Goal: Task Accomplishment & Management: Use online tool/utility

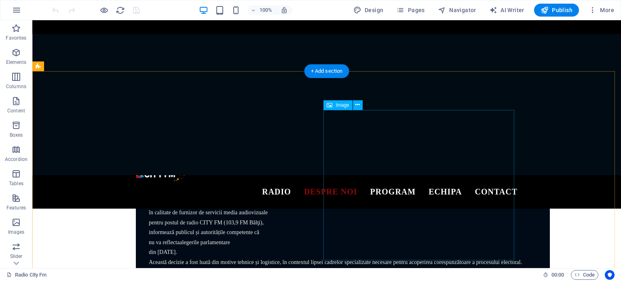
scroll to position [508, 0]
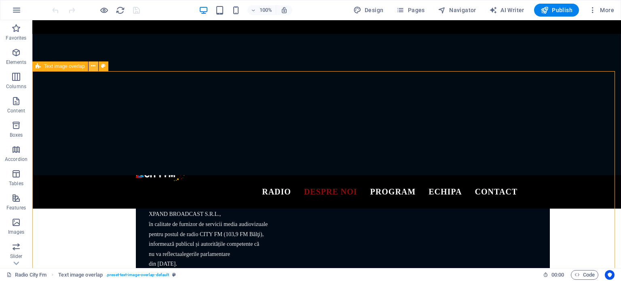
click at [91, 66] on icon at bounding box center [93, 66] width 4 height 8
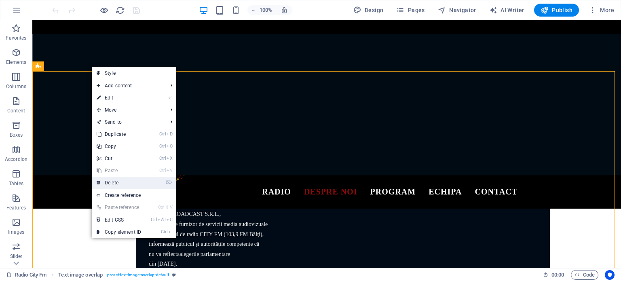
click at [121, 184] on link "⌦ Delete" at bounding box center [119, 183] width 54 height 12
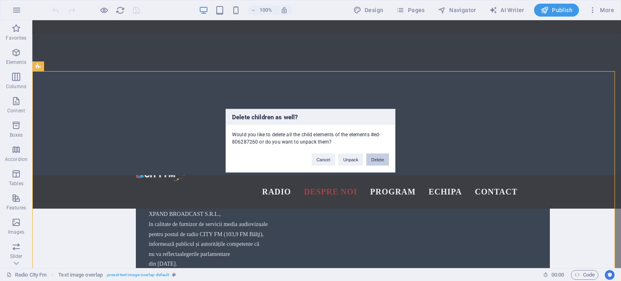
click at [374, 159] on button "Delete" at bounding box center [377, 159] width 23 height 12
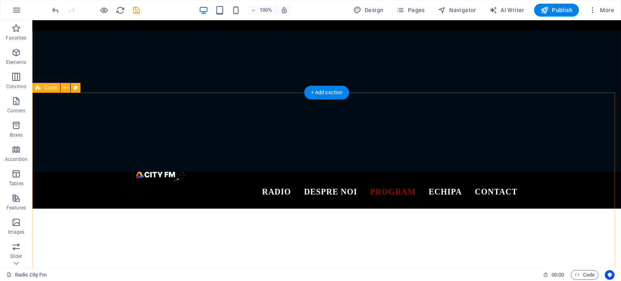
scroll to position [2103, 0]
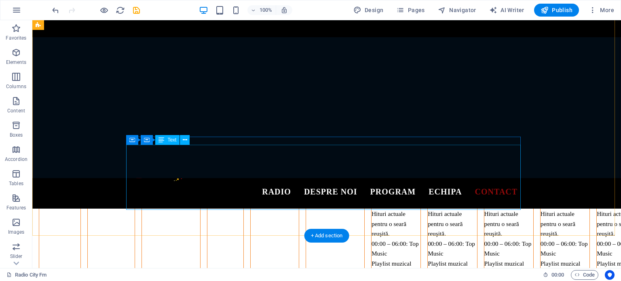
scroll to position [2426, 0]
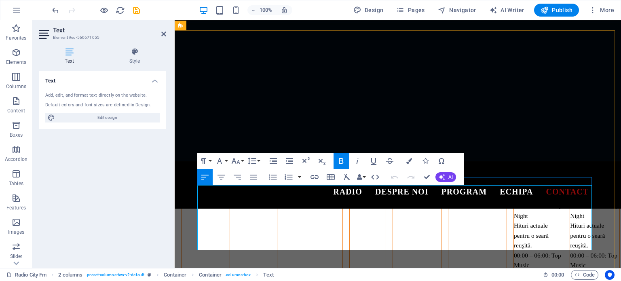
drag, startPoint x: 317, startPoint y: 191, endPoint x: 304, endPoint y: 191, distance: 12.9
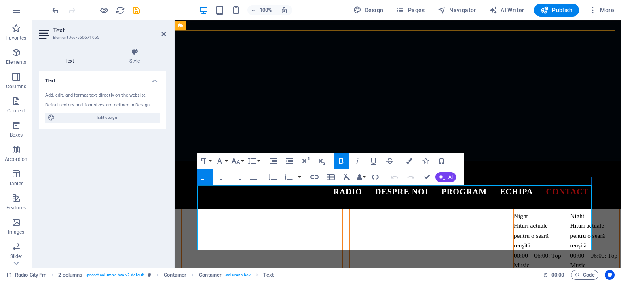
drag, startPoint x: 235, startPoint y: 245, endPoint x: 202, endPoint y: 247, distance: 33.2
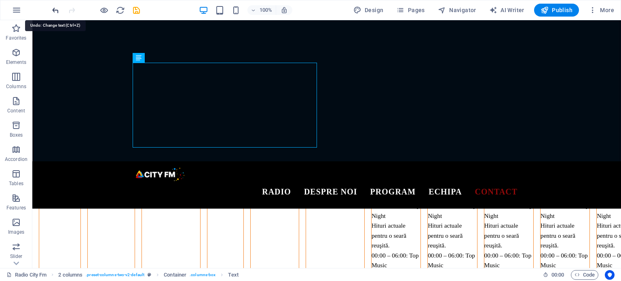
click at [57, 9] on icon "undo" at bounding box center [55, 10] width 9 height 9
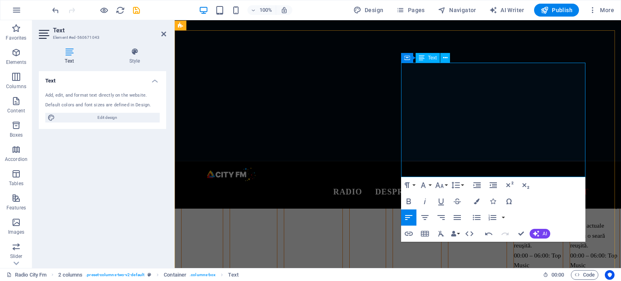
drag, startPoint x: 471, startPoint y: 101, endPoint x: 488, endPoint y: 100, distance: 17.5
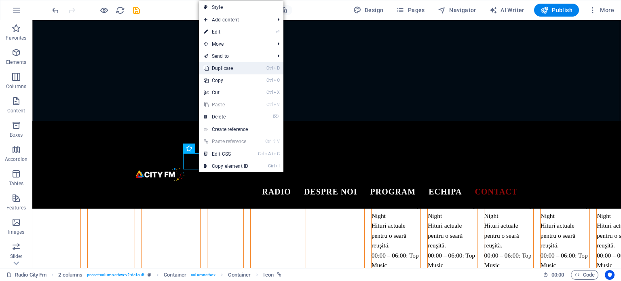
click at [218, 70] on link "Ctrl D Duplicate" at bounding box center [226, 68] width 54 height 12
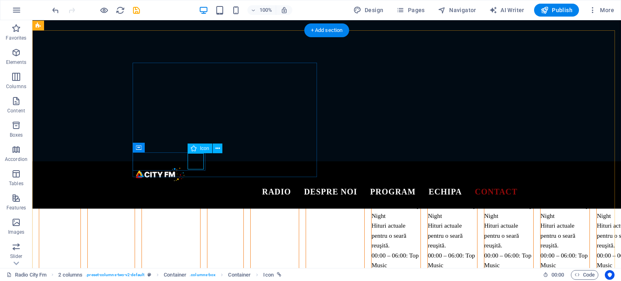
select select "xMidYMid"
select select "px"
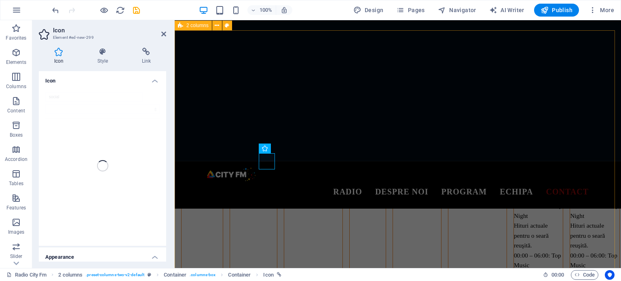
scroll to position [2443, 0]
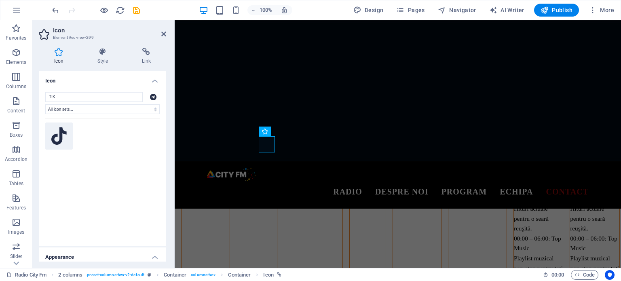
type input "TIK"
click at [63, 139] on icon at bounding box center [58, 136] width 15 height 18
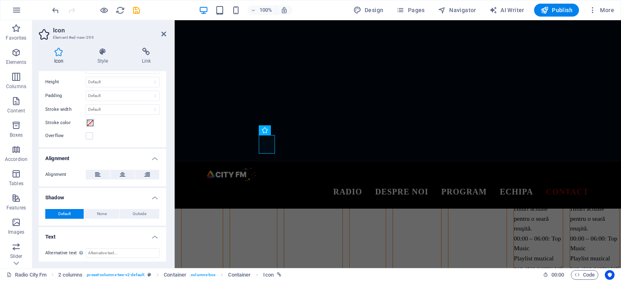
scroll to position [233, 0]
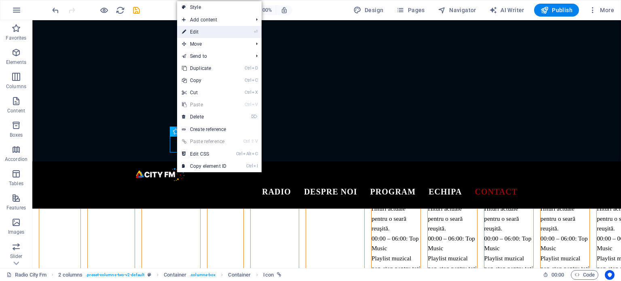
click at [205, 32] on link "⏎ Edit" at bounding box center [204, 32] width 54 height 12
select select "xMidYMid"
select select "px"
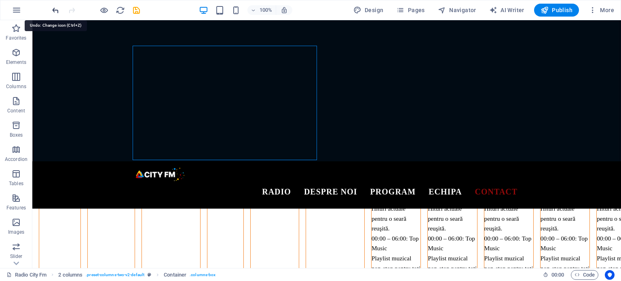
click at [53, 9] on icon "undo" at bounding box center [55, 10] width 9 height 9
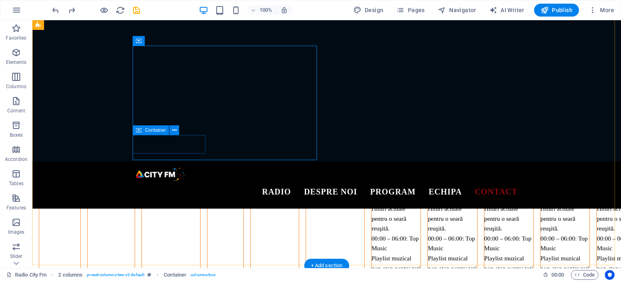
click at [141, 129] on icon at bounding box center [139, 130] width 6 height 10
click at [171, 131] on button at bounding box center [174, 130] width 10 height 10
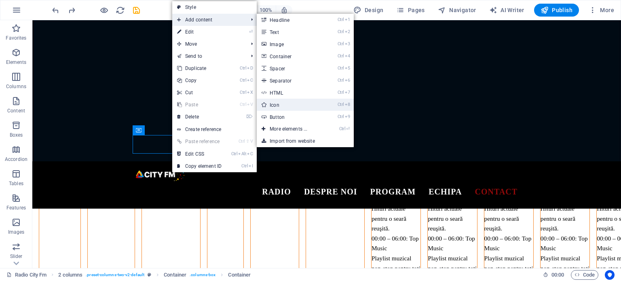
click at [280, 104] on link "Ctrl 8 Icon" at bounding box center [290, 105] width 67 height 12
select select "xMidYMid"
select select "px"
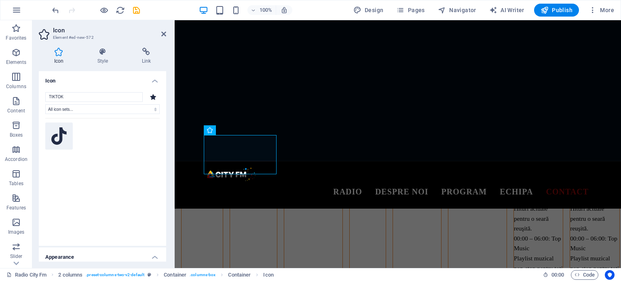
type input "TIKTOK"
click at [53, 137] on icon at bounding box center [58, 136] width 15 height 18
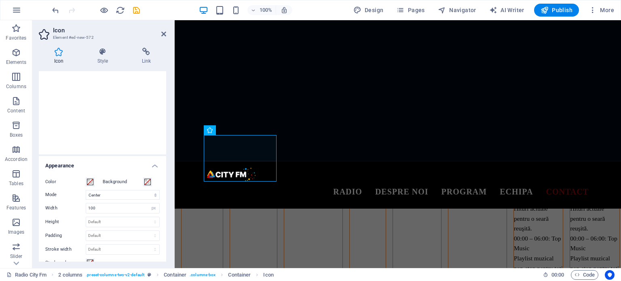
scroll to position [121, 0]
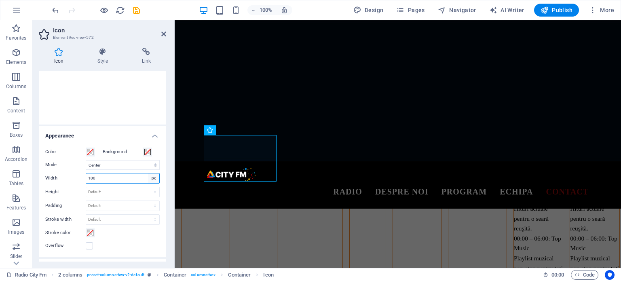
click at [152, 179] on select "Default auto px rem % em vh vw" at bounding box center [153, 178] width 11 height 10
select select "auto"
click at [148, 173] on select "Default auto px rem % em vh vw" at bounding box center [153, 178] width 11 height 10
click at [153, 178] on select "Default auto px rem % em vh vw" at bounding box center [122, 178] width 73 height 10
select select "px"
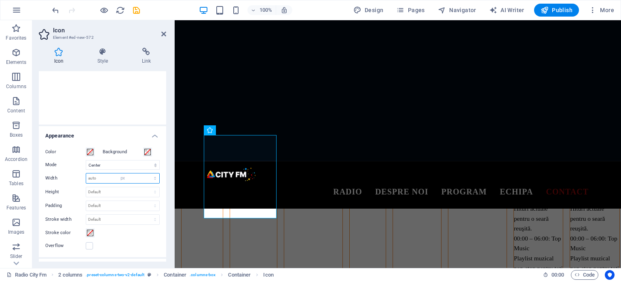
click at [146, 173] on select "Default auto px rem % em vh vw" at bounding box center [122, 178] width 73 height 10
drag, startPoint x: 101, startPoint y: 178, endPoint x: 80, endPoint y: 174, distance: 20.6
click at [81, 174] on div "Width 100 Default auto px rem % em vh vw" at bounding box center [102, 178] width 114 height 11
type input "50"
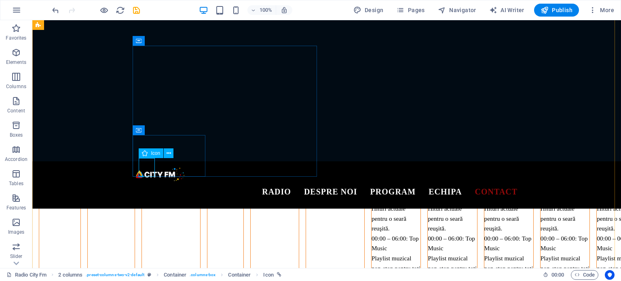
select select "xMidYMid"
select select "px"
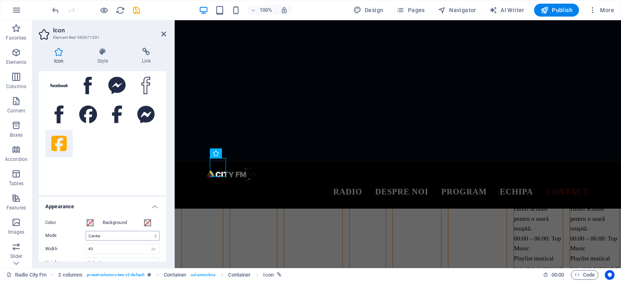
scroll to position [162, 0]
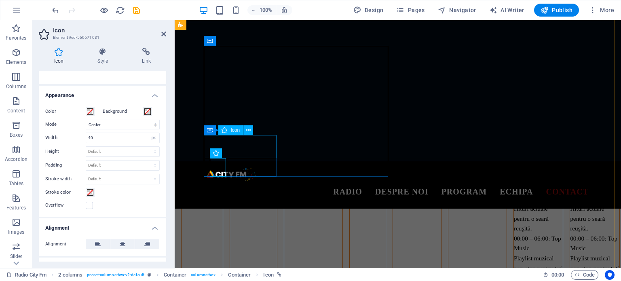
select select "xMidYMid"
select select "px"
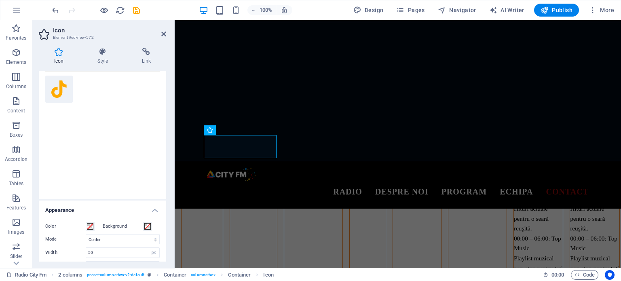
scroll to position [121, 0]
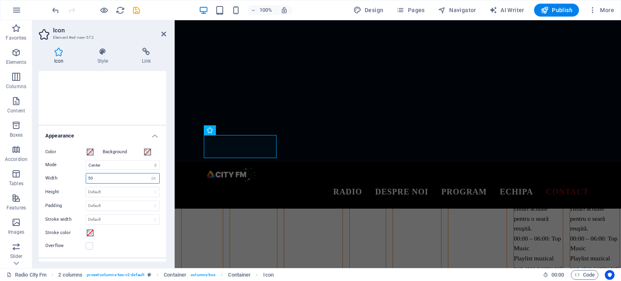
drag, startPoint x: 99, startPoint y: 176, endPoint x: 79, endPoint y: 176, distance: 19.8
click at [79, 176] on div "Width 50 Default auto px rem % em vh vw" at bounding box center [102, 178] width 114 height 11
type input "40"
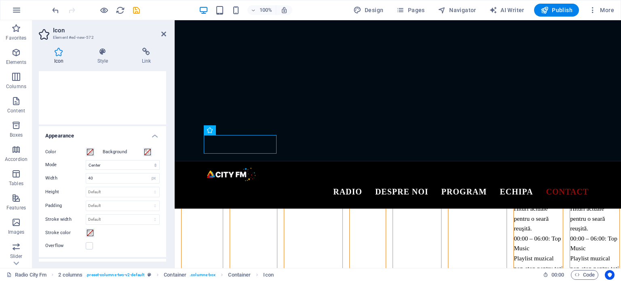
drag, startPoint x: 212, startPoint y: 144, endPoint x: 259, endPoint y: 152, distance: 47.5
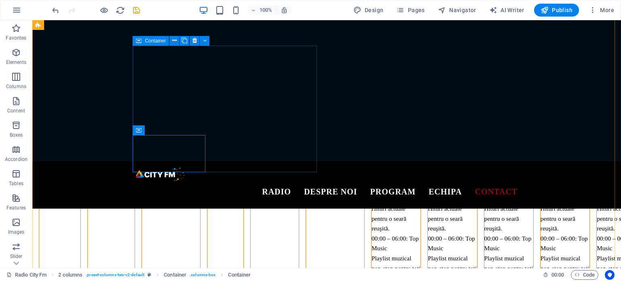
click at [139, 129] on icon at bounding box center [139, 130] width 6 height 10
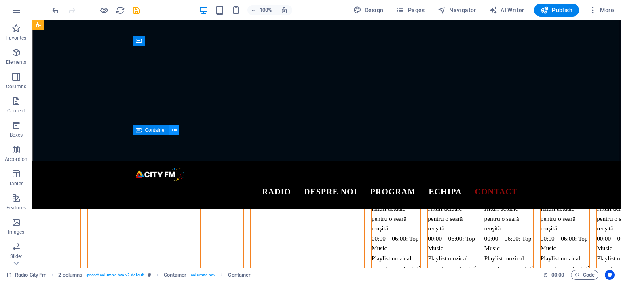
click at [175, 132] on icon at bounding box center [174, 130] width 4 height 8
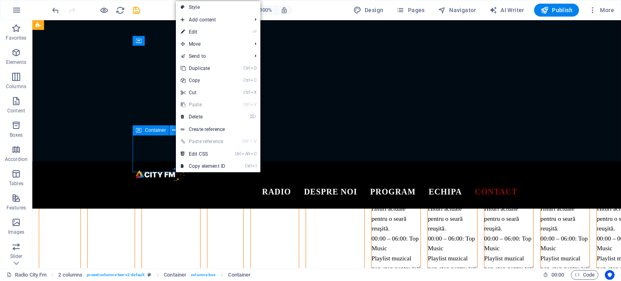
click at [171, 131] on button at bounding box center [174, 130] width 10 height 10
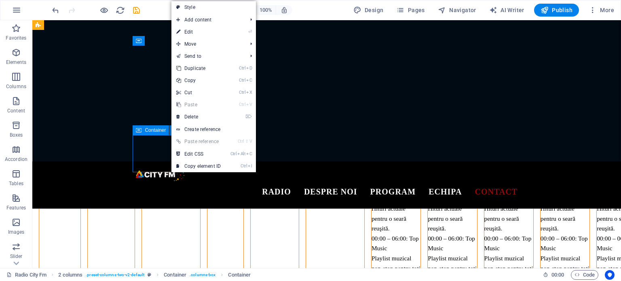
click at [153, 131] on span "Container" at bounding box center [155, 130] width 21 height 5
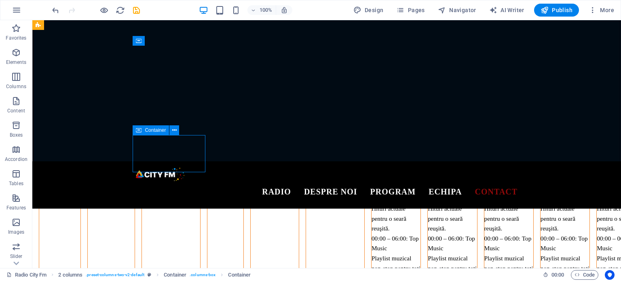
click at [153, 131] on span "Container" at bounding box center [155, 130] width 21 height 5
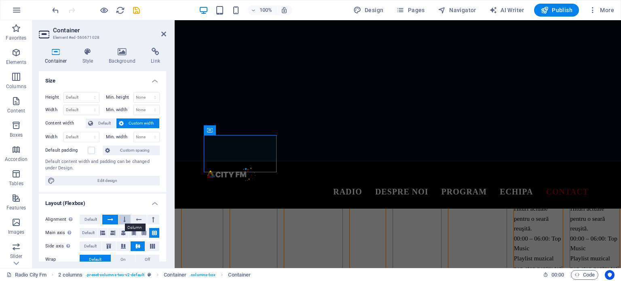
click at [126, 218] on button at bounding box center [124, 220] width 12 height 10
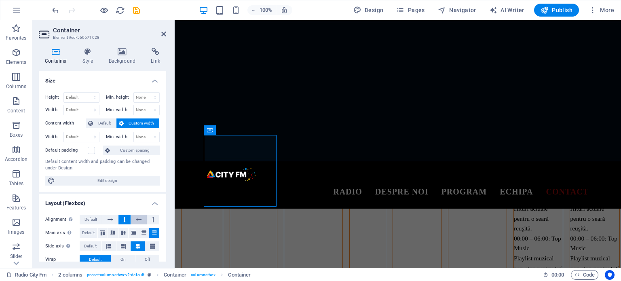
click at [137, 218] on icon at bounding box center [139, 220] width 6 height 10
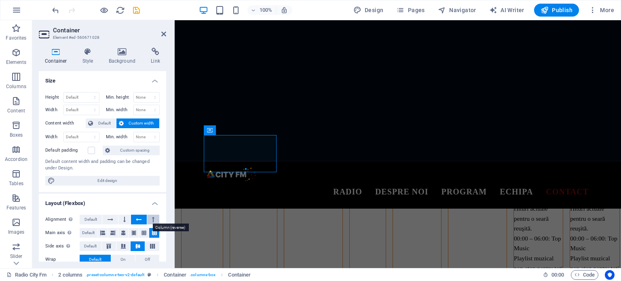
click at [153, 218] on button at bounding box center [153, 220] width 12 height 10
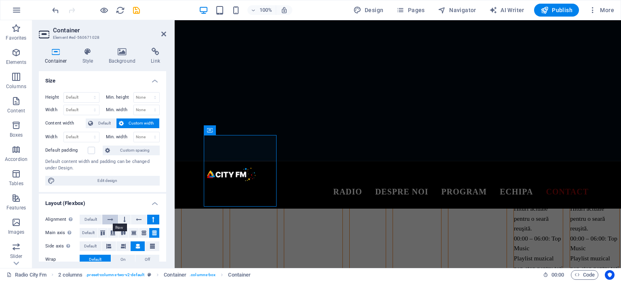
click at [106, 220] on button at bounding box center [109, 220] width 15 height 10
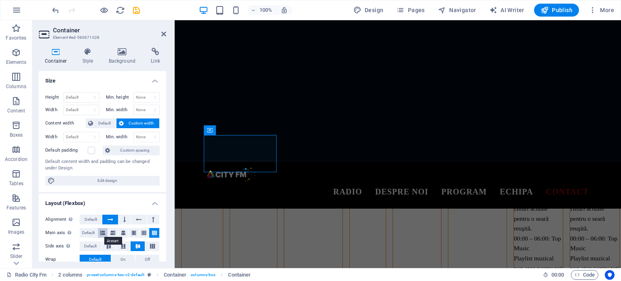
click at [105, 233] on button at bounding box center [103, 233] width 10 height 10
click at [110, 233] on icon at bounding box center [112, 233] width 5 height 10
click at [142, 232] on icon at bounding box center [144, 233] width 5 height 10
click at [154, 231] on icon at bounding box center [154, 233] width 5 height 10
click at [123, 245] on icon at bounding box center [123, 246] width 10 height 5
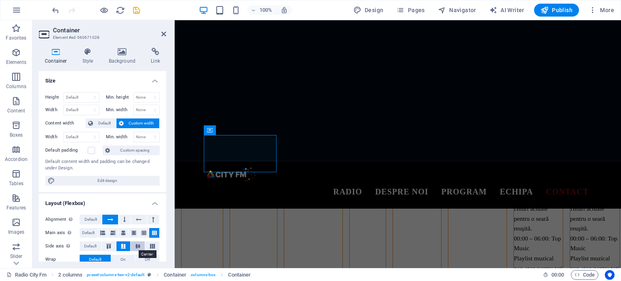
click at [139, 245] on icon at bounding box center [138, 246] width 10 height 5
click at [108, 245] on icon at bounding box center [109, 246] width 10 height 5
click at [150, 244] on icon at bounding box center [153, 246] width 10 height 5
click at [121, 245] on icon at bounding box center [123, 246] width 10 height 5
click at [135, 245] on icon at bounding box center [138, 246] width 10 height 5
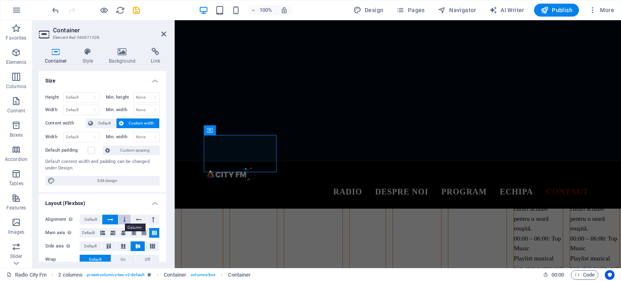
click at [124, 220] on icon at bounding box center [124, 220] width 2 height 10
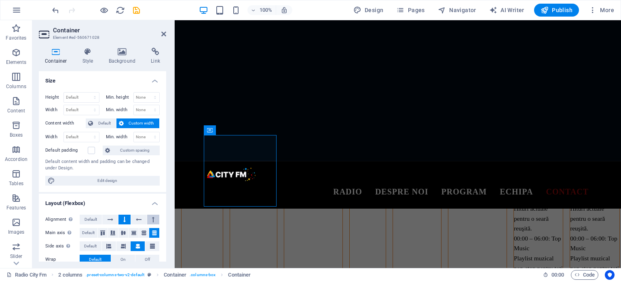
click at [150, 221] on button at bounding box center [153, 220] width 12 height 10
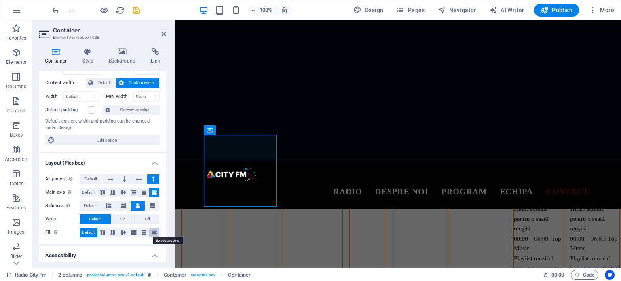
click at [154, 233] on icon at bounding box center [155, 232] width 10 height 5
click at [125, 194] on icon at bounding box center [123, 192] width 10 height 5
click at [106, 177] on button at bounding box center [109, 179] width 15 height 10
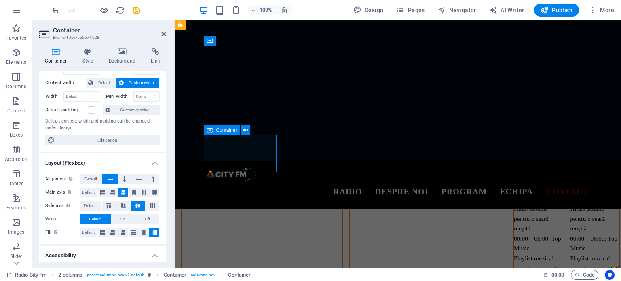
click at [121, 107] on span "Custom spacing" at bounding box center [134, 110] width 45 height 10
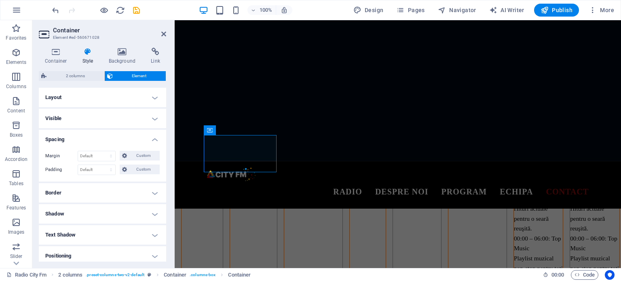
click at [152, 98] on h4 "Layout" at bounding box center [102, 97] width 127 height 19
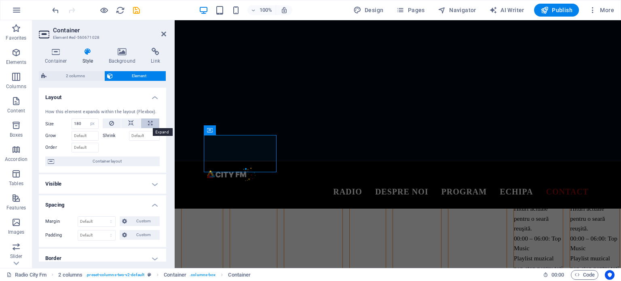
click at [146, 123] on button at bounding box center [150, 123] width 18 height 10
type input "100"
select select "%"
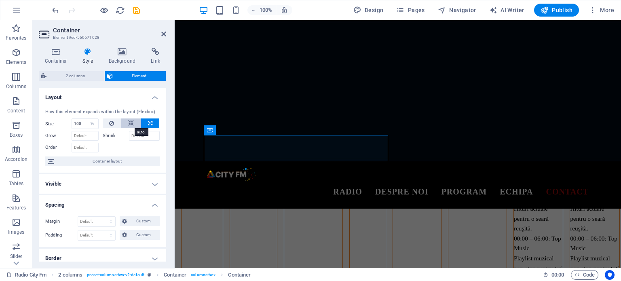
click at [133, 124] on button at bounding box center [130, 123] width 19 height 10
select select "DISABLED_OPTION_VALUE"
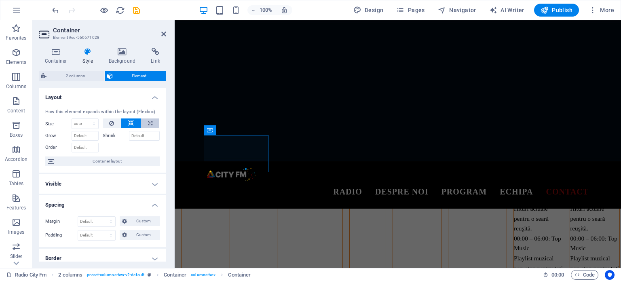
click at [144, 123] on button at bounding box center [150, 123] width 18 height 10
type input "100"
select select "%"
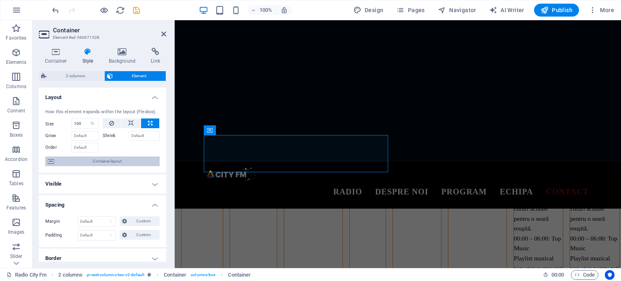
click at [124, 163] on span "Container layout" at bounding box center [107, 161] width 101 height 10
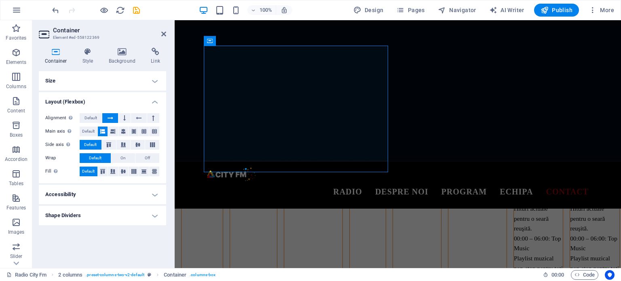
click at [151, 195] on h4 "Accessibility" at bounding box center [102, 194] width 127 height 19
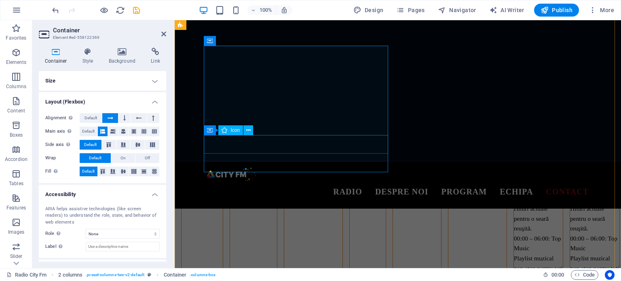
select select "xMidYMid"
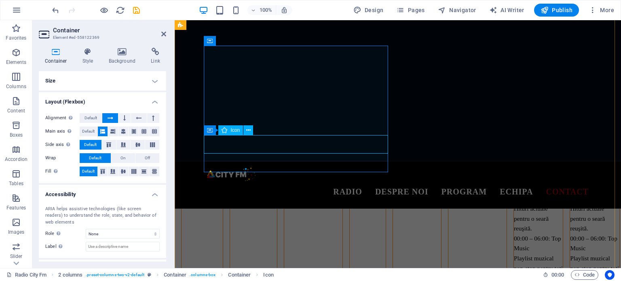
select select "px"
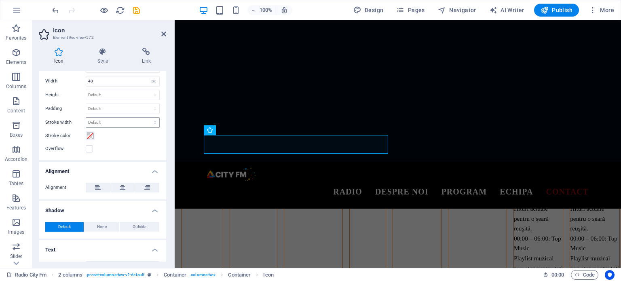
scroll to position [233, 0]
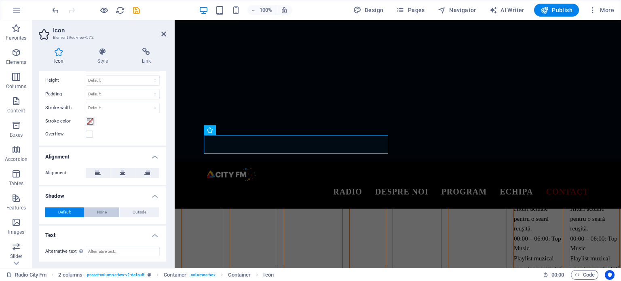
click at [103, 211] on span "None" at bounding box center [102, 212] width 10 height 10
click at [61, 212] on span "Default" at bounding box center [64, 212] width 13 height 10
click at [98, 174] on icon at bounding box center [98, 173] width 6 height 10
click at [123, 172] on icon at bounding box center [123, 173] width 6 height 10
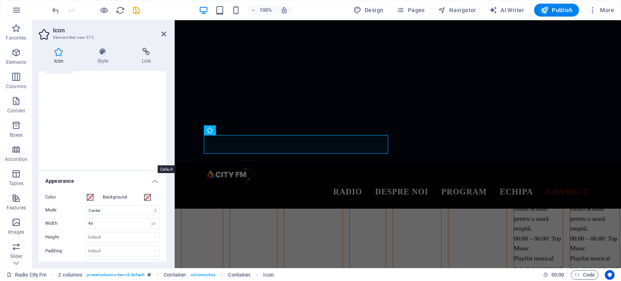
scroll to position [71, 0]
click at [105, 61] on h4 "Style" at bounding box center [104, 56] width 44 height 17
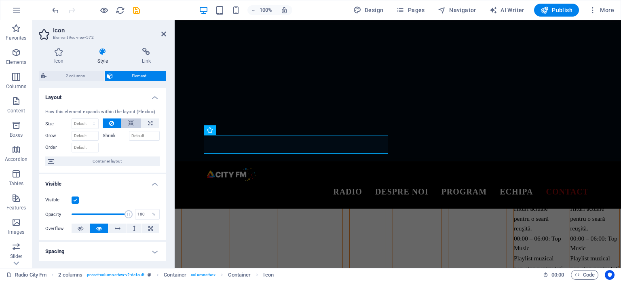
click at [134, 122] on button at bounding box center [130, 123] width 19 height 10
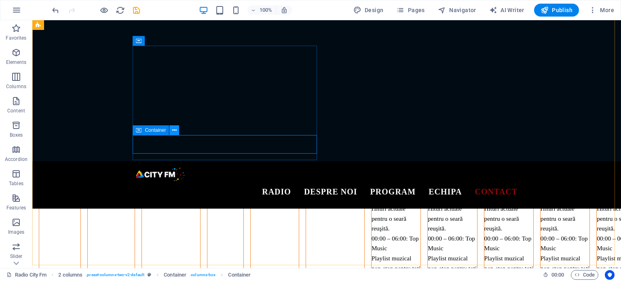
click at [175, 131] on icon at bounding box center [174, 130] width 4 height 8
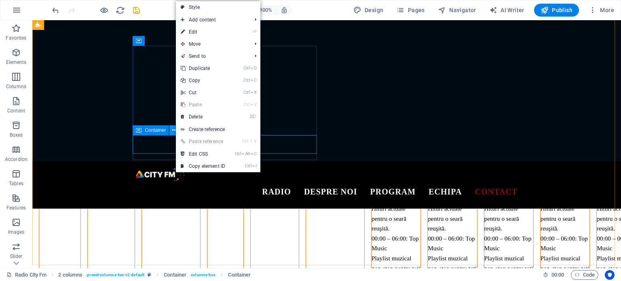
click at [175, 131] on icon at bounding box center [174, 130] width 4 height 8
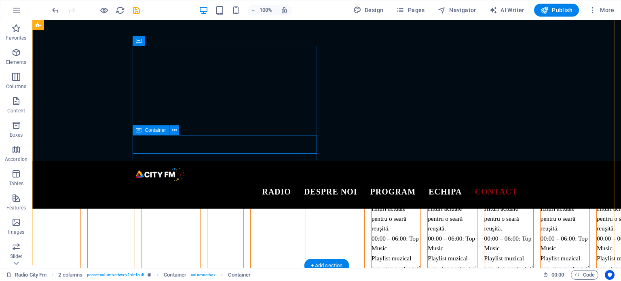
select select "%"
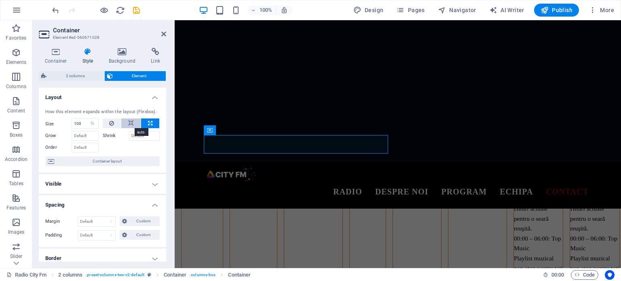
click at [129, 125] on icon at bounding box center [131, 123] width 6 height 10
select select "DISABLED_OPTION_VALUE"
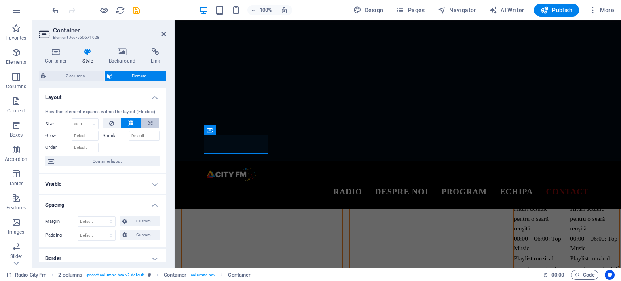
click at [148, 124] on icon at bounding box center [150, 123] width 4 height 10
type input "100"
select select "%"
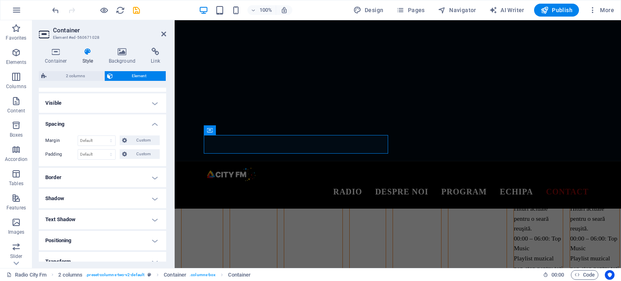
scroll to position [121, 0]
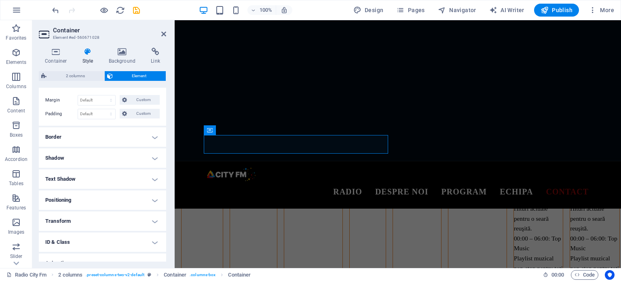
click at [136, 133] on h4 "Border" at bounding box center [102, 136] width 127 height 19
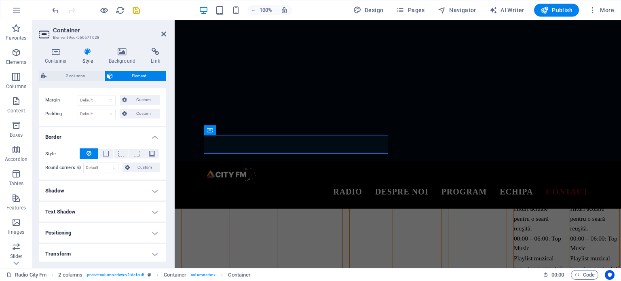
click at [136, 134] on h4 "Border" at bounding box center [102, 134] width 127 height 15
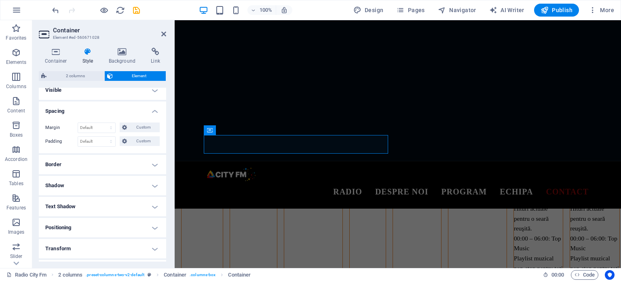
scroll to position [81, 0]
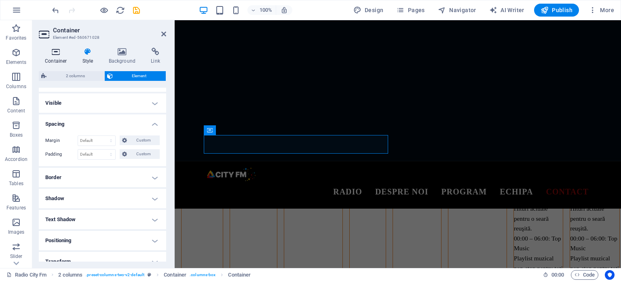
click at [65, 59] on h4 "Container" at bounding box center [58, 56] width 38 height 17
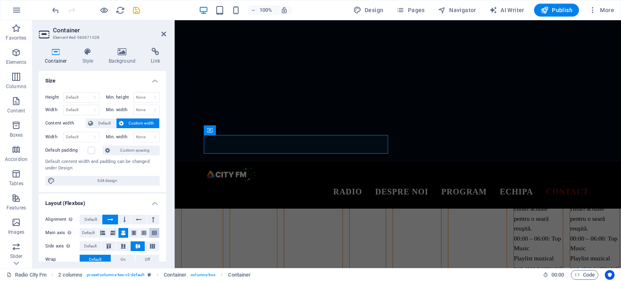
click at [154, 233] on icon at bounding box center [154, 233] width 5 height 10
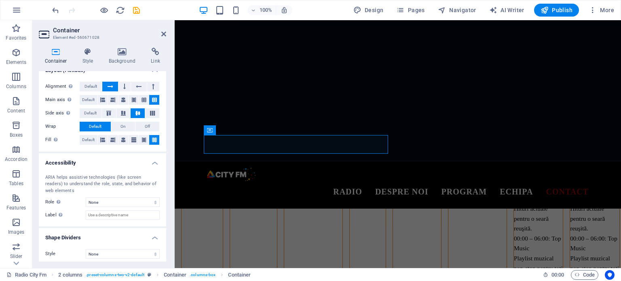
scroll to position [136, 0]
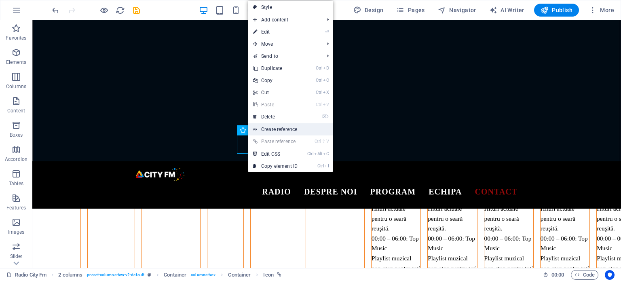
click at [260, 130] on link "Create reference" at bounding box center [290, 129] width 85 height 12
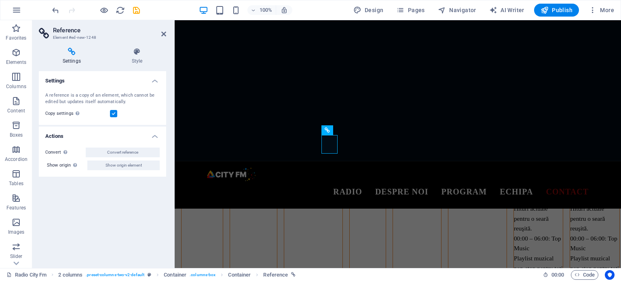
click at [72, 61] on h4 "Settings" at bounding box center [73, 56] width 69 height 17
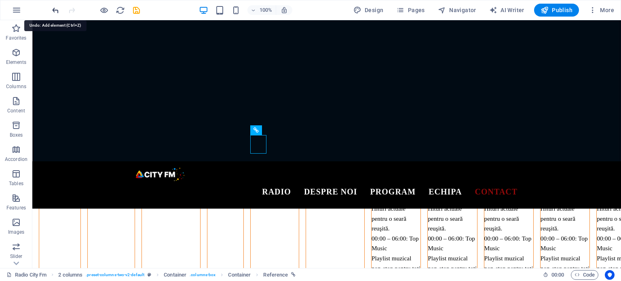
click at [57, 11] on icon "undo" at bounding box center [55, 10] width 9 height 9
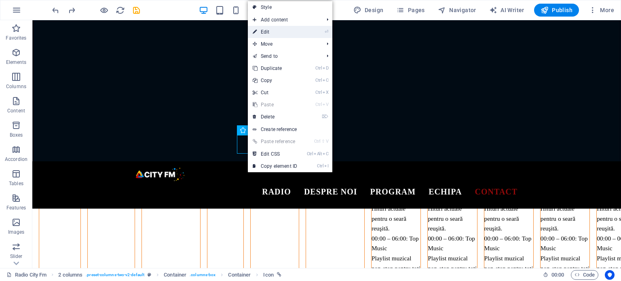
click at [268, 31] on link "⏎ Edit" at bounding box center [275, 32] width 54 height 12
select select "xMidYMid"
select select "px"
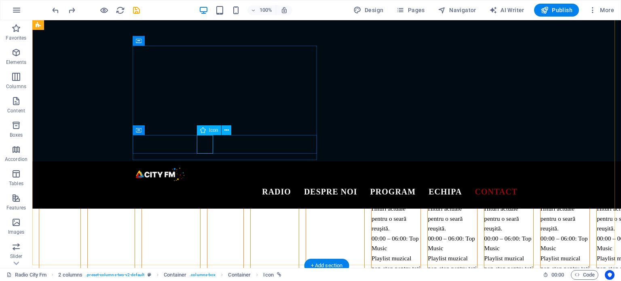
click at [227, 130] on icon at bounding box center [226, 130] width 4 height 8
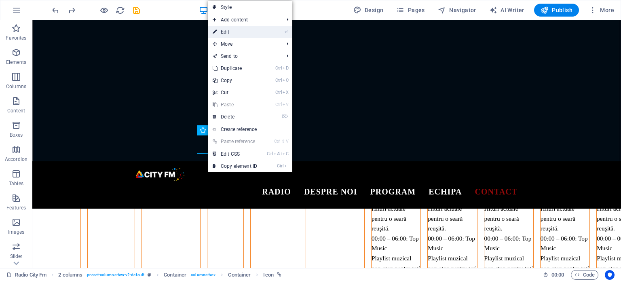
click at [223, 29] on link "⏎ Edit" at bounding box center [235, 32] width 54 height 12
select select "xMidYMid"
select select "px"
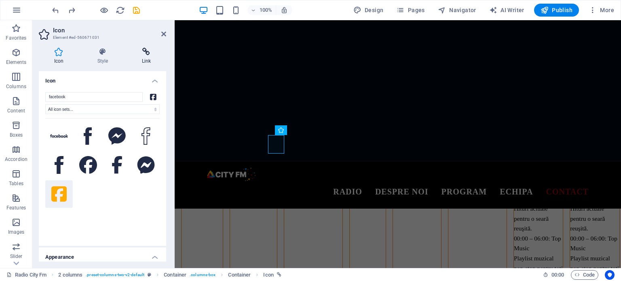
click at [148, 53] on icon at bounding box center [147, 52] width 40 height 8
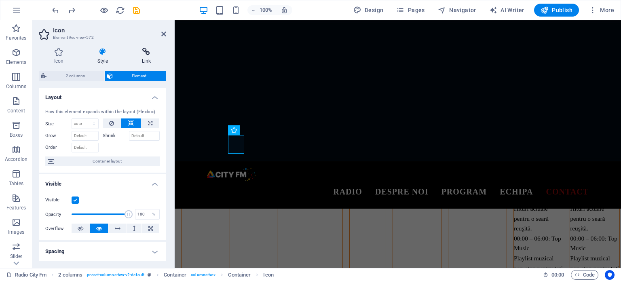
click at [149, 52] on icon at bounding box center [147, 52] width 40 height 8
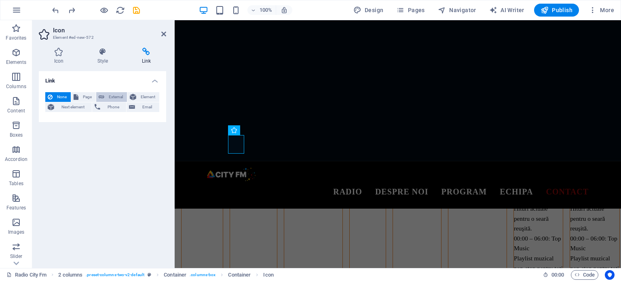
click at [115, 92] on span "External" at bounding box center [116, 97] width 18 height 10
select select "blank"
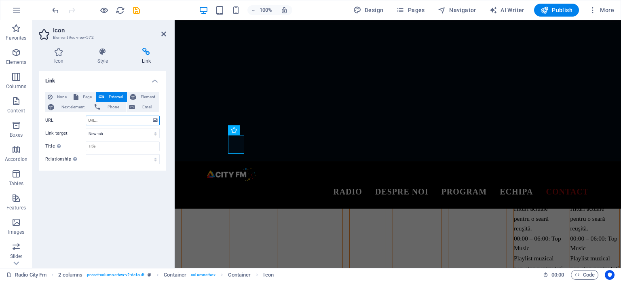
click at [125, 121] on input "URL" at bounding box center [123, 121] width 74 height 10
paste input "https://www.tiktok.com/@cityfm.md"
type input "https://www.tiktok.com/@cityfm.md"
click at [119, 131] on select "New tab Same tab Overlay" at bounding box center [123, 134] width 74 height 10
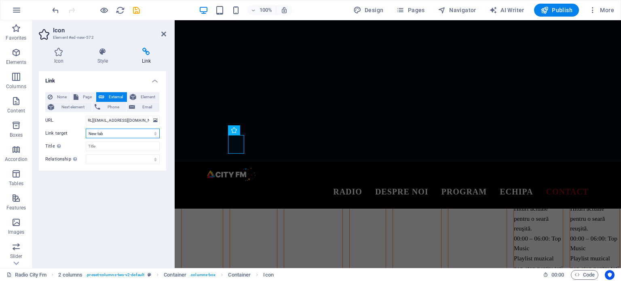
scroll to position [0, 0]
click at [86, 129] on select "New tab Same tab Overlay" at bounding box center [123, 134] width 74 height 10
click at [118, 147] on input "Title Additional link description, should not be the same as the link text. The…" at bounding box center [123, 147] width 74 height 10
click at [160, 188] on div "Link None Page External Element Next element Phone Email Page Radio City Fm Tra…" at bounding box center [102, 166] width 127 height 190
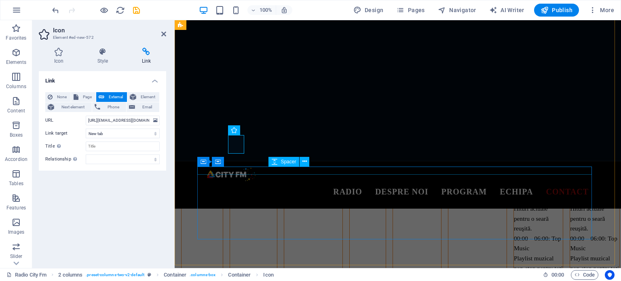
click at [201, 166] on icon at bounding box center [204, 162] width 6 height 10
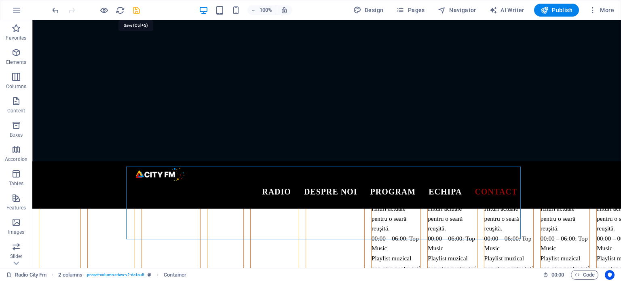
click at [136, 9] on icon "save" at bounding box center [136, 10] width 9 height 9
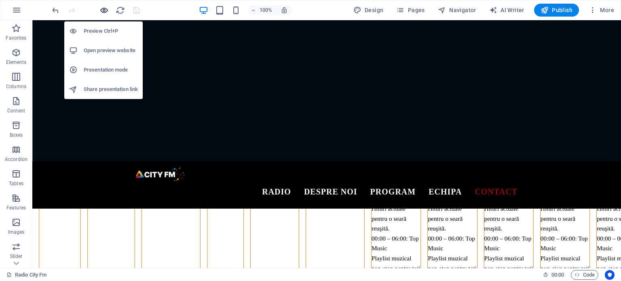
click at [102, 11] on icon "button" at bounding box center [103, 10] width 9 height 9
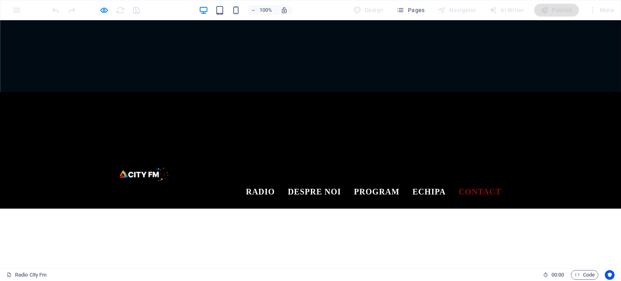
scroll to position [1364, 0]
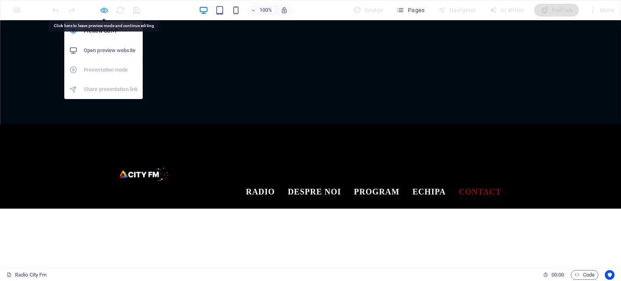
click at [102, 11] on icon "button" at bounding box center [103, 10] width 9 height 9
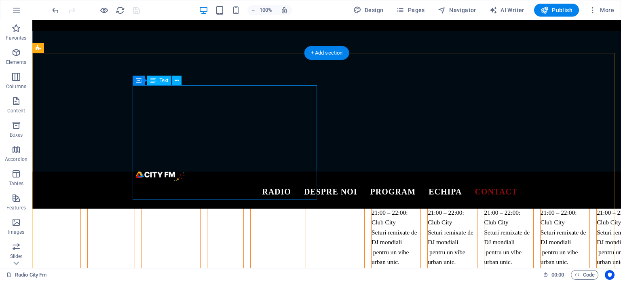
scroll to position [2345, 0]
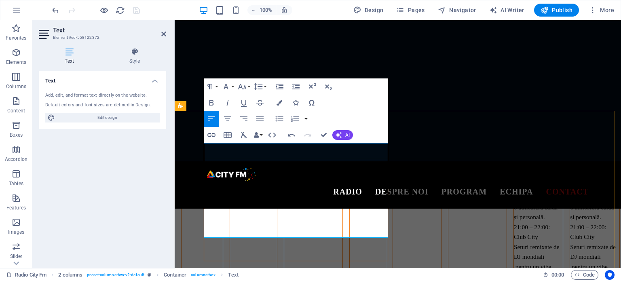
drag, startPoint x: 286, startPoint y: 173, endPoint x: 209, endPoint y: 172, distance: 76.8
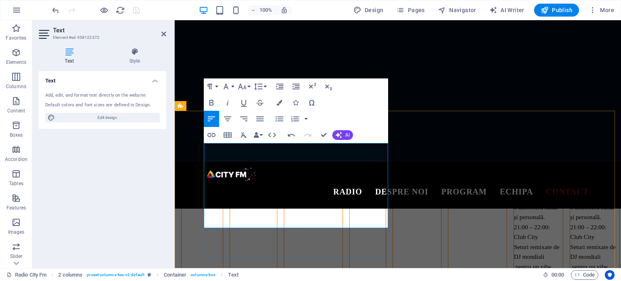
drag, startPoint x: 281, startPoint y: 163, endPoint x: 257, endPoint y: 161, distance: 24.3
click at [211, 103] on icon "button" at bounding box center [211, 103] width 4 height 6
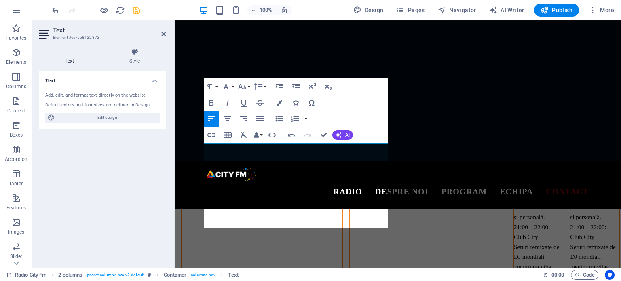
click at [169, 172] on div "Text Style Text Add, edit, and format text directly on the website. Default col…" at bounding box center [102, 154] width 140 height 227
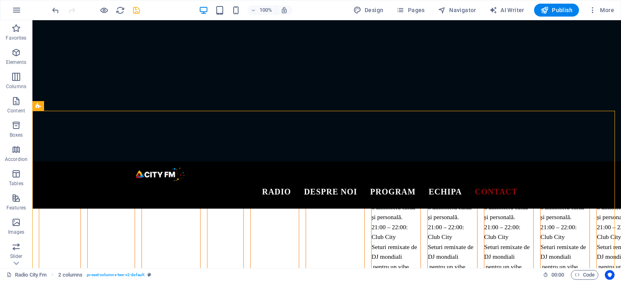
click at [137, 13] on icon "save" at bounding box center [136, 10] width 9 height 9
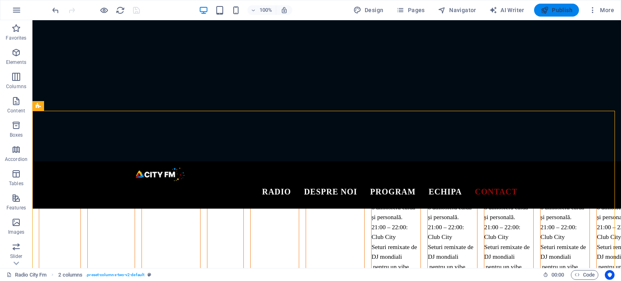
click at [555, 11] on span "Publish" at bounding box center [557, 10] width 32 height 8
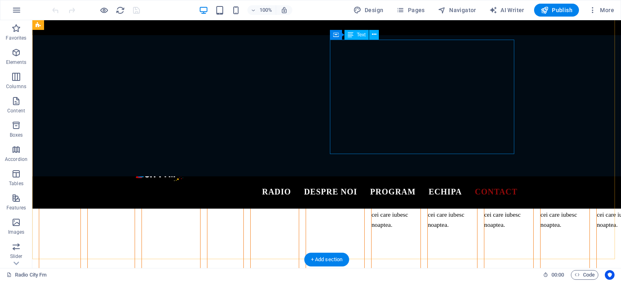
scroll to position [2588, 0]
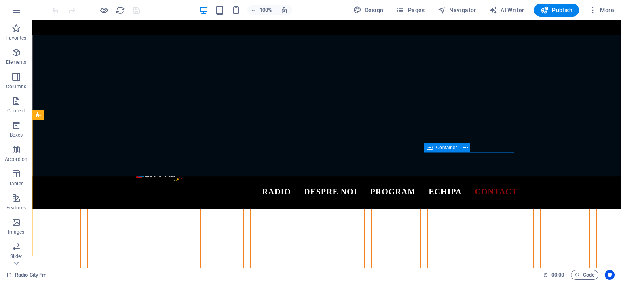
click at [430, 149] on icon at bounding box center [430, 148] width 6 height 10
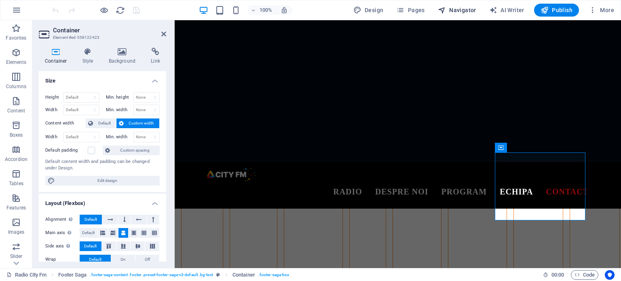
click at [457, 8] on span "Navigator" at bounding box center [457, 10] width 38 height 8
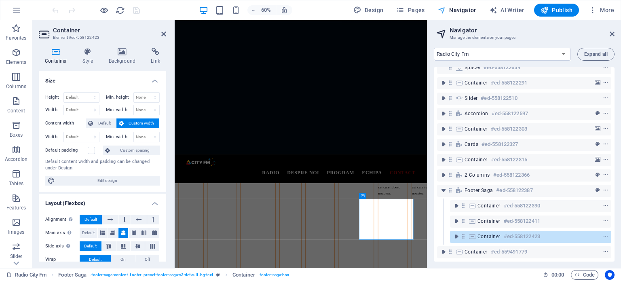
scroll to position [60, 0]
click at [456, 233] on icon "toggle-expand" at bounding box center [456, 237] width 8 height 8
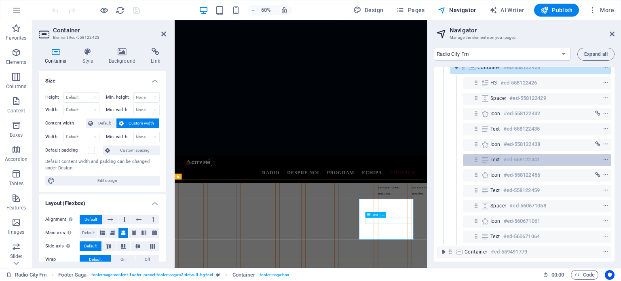
scroll to position [230, 0]
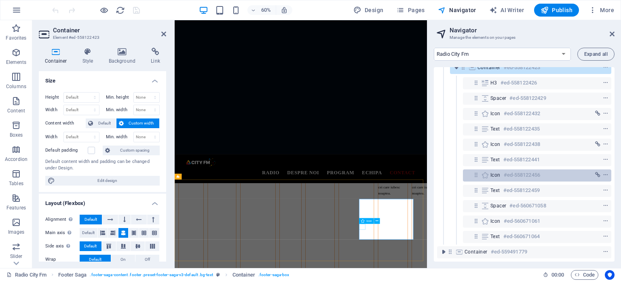
click at [479, 171] on icon at bounding box center [476, 174] width 7 height 7
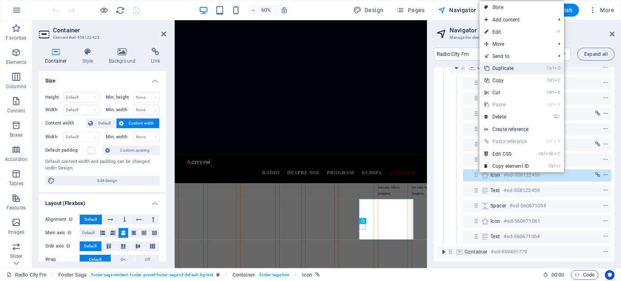
click at [504, 71] on link "Ctrl D Duplicate" at bounding box center [507, 68] width 54 height 12
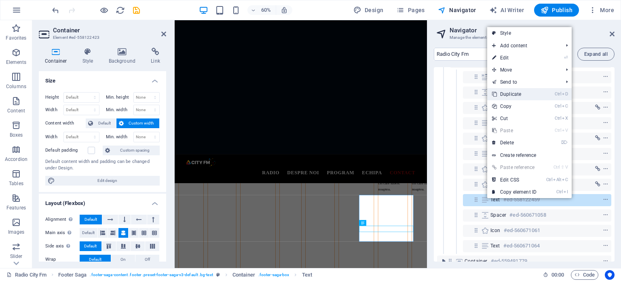
click at [501, 97] on link "Ctrl D Duplicate" at bounding box center [514, 94] width 54 height 12
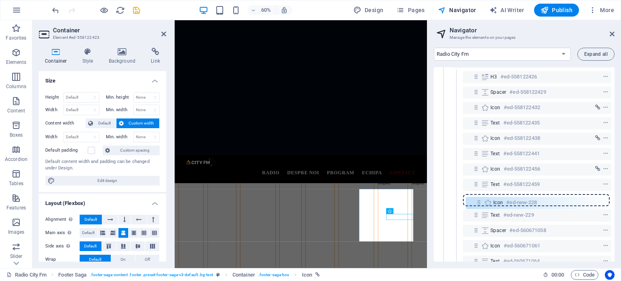
drag, startPoint x: 477, startPoint y: 186, endPoint x: 480, endPoint y: 207, distance: 21.7
click at [480, 207] on div "Banner #ed-558122264 2 columns #ed-558122468 Cookie Consent Bar #ed-651452123 S…" at bounding box center [524, 164] width 181 height 195
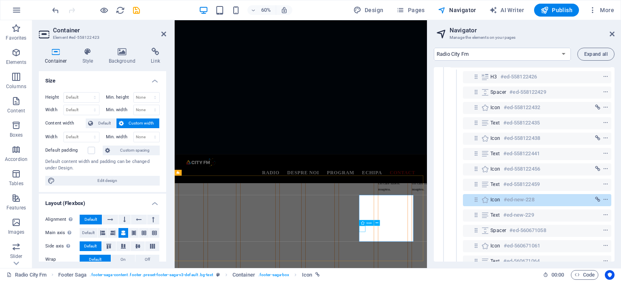
click at [484, 201] on icon at bounding box center [485, 200] width 9 height 6
click at [603, 199] on icon "context-menu" at bounding box center [606, 200] width 6 height 6
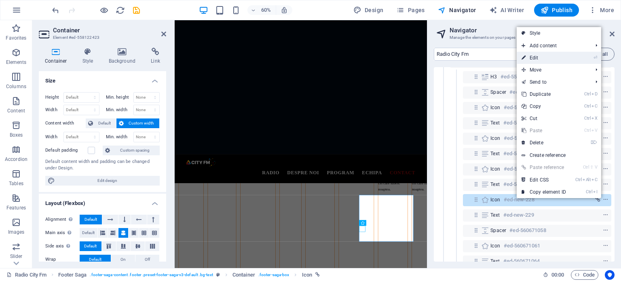
click at [535, 56] on link "⏎ Edit" at bounding box center [544, 58] width 54 height 12
select select "xMidYMid"
select select "px"
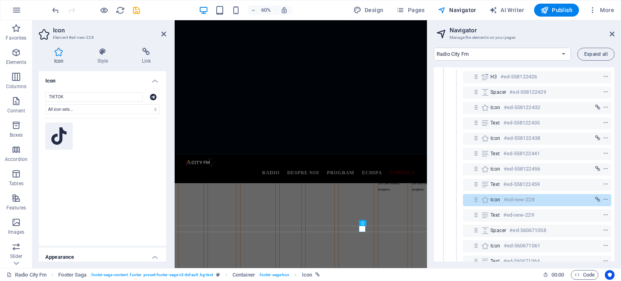
type input "TIKTOK"
click at [57, 141] on icon at bounding box center [58, 136] width 15 height 18
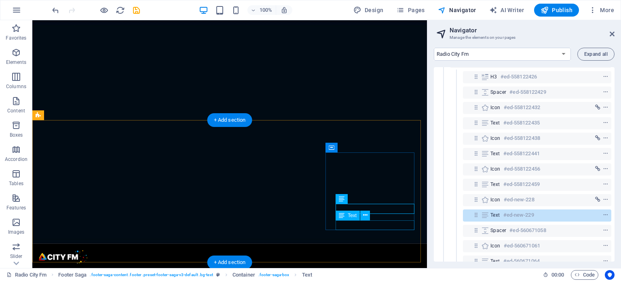
scroll to position [2587, 0]
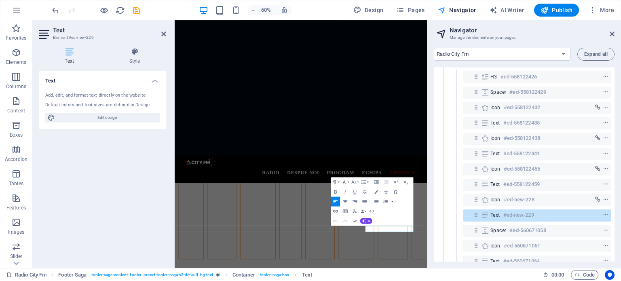
scroll to position [2526, 0]
click at [510, 216] on h6 "#ed-new-229" at bounding box center [518, 215] width 31 height 10
drag, startPoint x: 523, startPoint y: 365, endPoint x: 491, endPoint y: 367, distance: 32.8
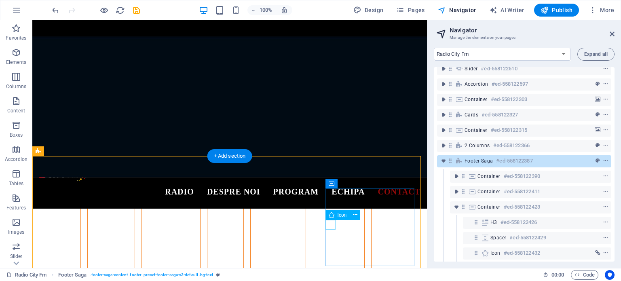
scroll to position [2593, 0]
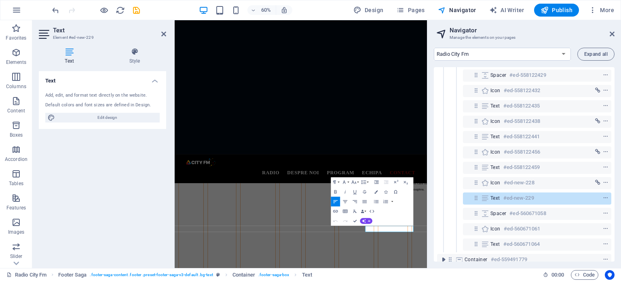
scroll to position [260, 0]
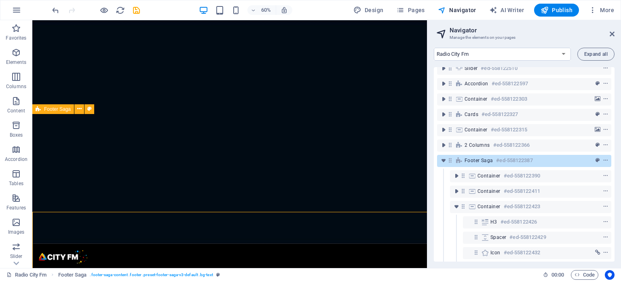
scroll to position [2593, 0]
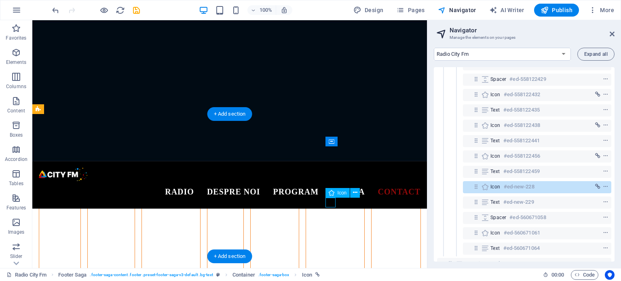
scroll to position [260, 0]
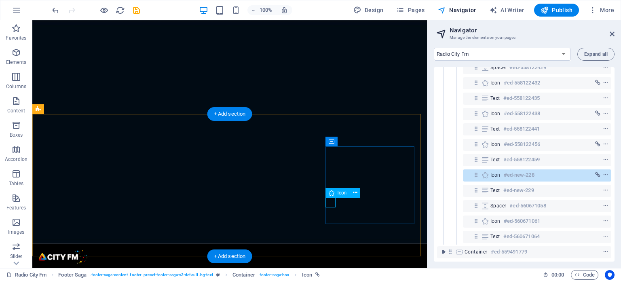
scroll to position [2526, 0]
select select "xMidYMid"
select select "px"
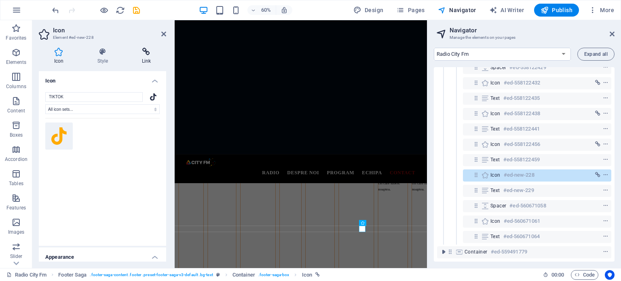
click at [149, 52] on icon at bounding box center [147, 52] width 40 height 8
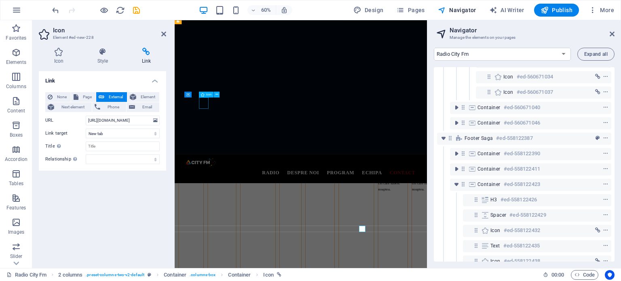
select select "xMidYMid"
select select "px"
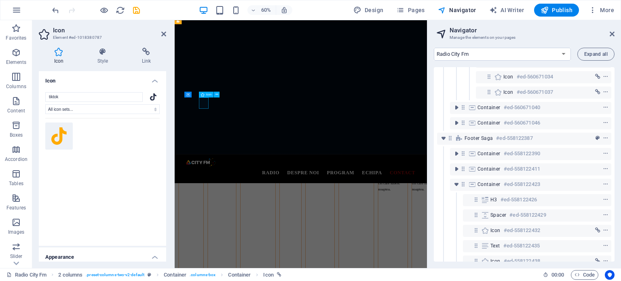
scroll to position [146, 0]
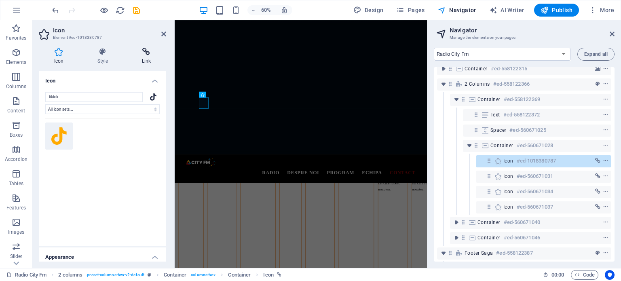
click at [148, 59] on h4 "Link" at bounding box center [147, 56] width 40 height 17
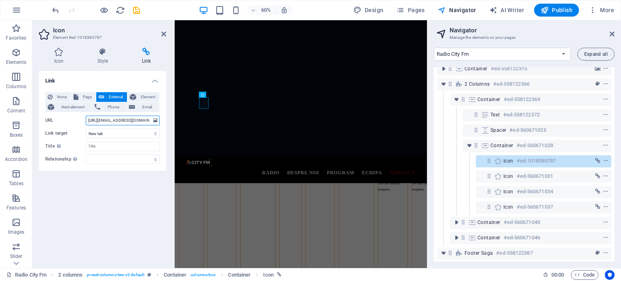
click at [116, 119] on input "https://www.tiktok.com/@cityfm.md" at bounding box center [123, 121] width 74 height 10
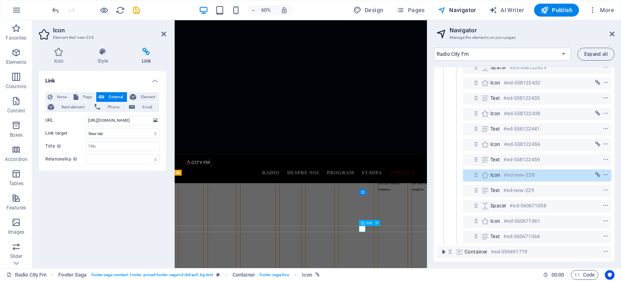
scroll to position [414, 0]
click at [114, 121] on input "https://t.me/+22LHplxl9GBhMTI6" at bounding box center [123, 121] width 74 height 10
paste input "www.tiktok.com/@cityfm.md"
type input "https://www.tiktok.com/@cityfm.md"
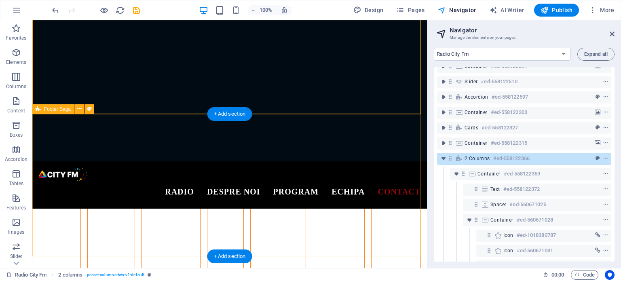
scroll to position [69, 0]
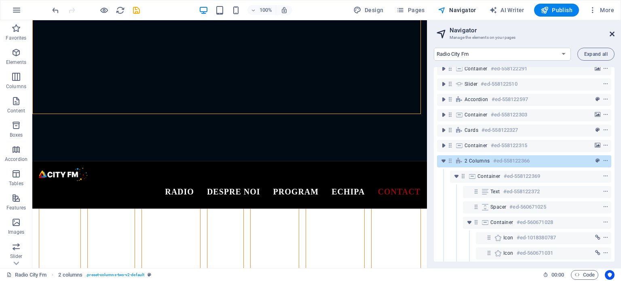
click at [613, 32] on icon at bounding box center [612, 34] width 5 height 6
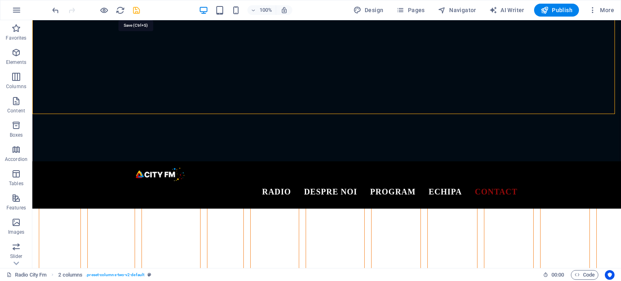
click at [135, 10] on icon "save" at bounding box center [136, 10] width 9 height 9
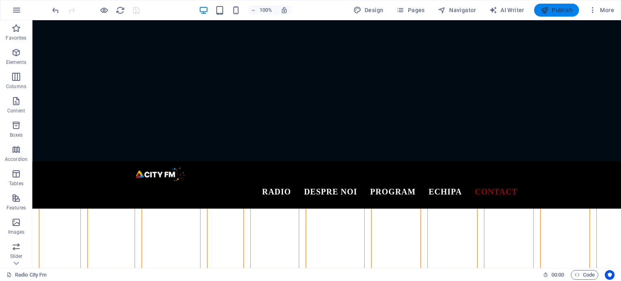
click at [548, 8] on icon "button" at bounding box center [545, 10] width 8 height 8
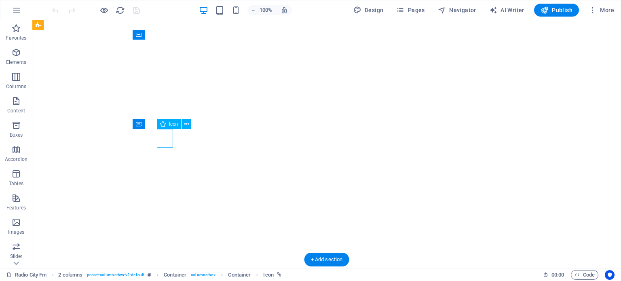
select select "xMidYMid"
select select "px"
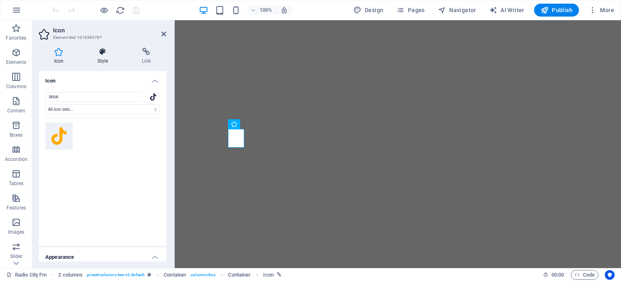
click at [100, 55] on icon at bounding box center [102, 52] width 41 height 8
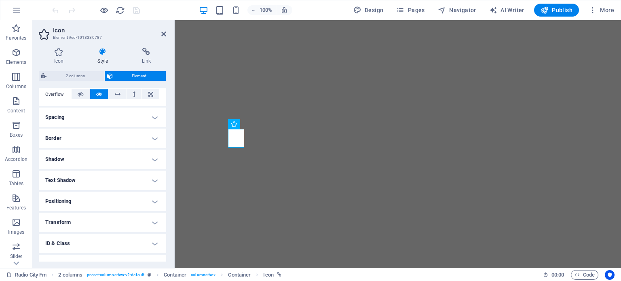
scroll to position [121, 0]
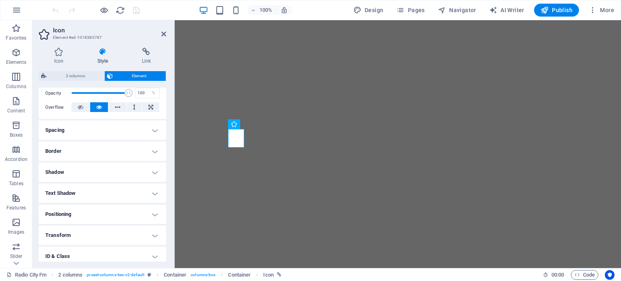
click at [119, 154] on h4 "Border" at bounding box center [102, 151] width 127 height 19
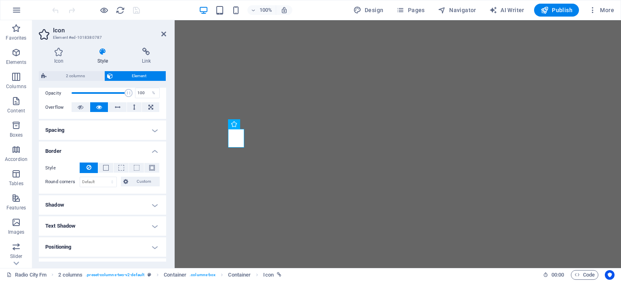
click at [118, 135] on h4 "Spacing" at bounding box center [102, 130] width 127 height 19
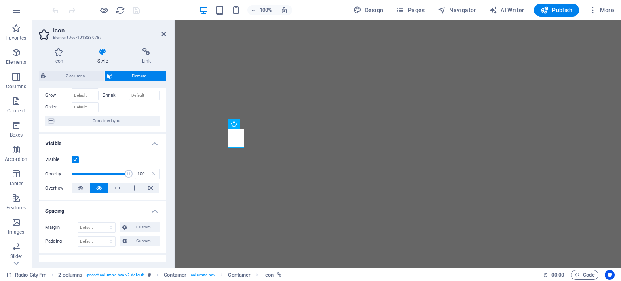
scroll to position [0, 0]
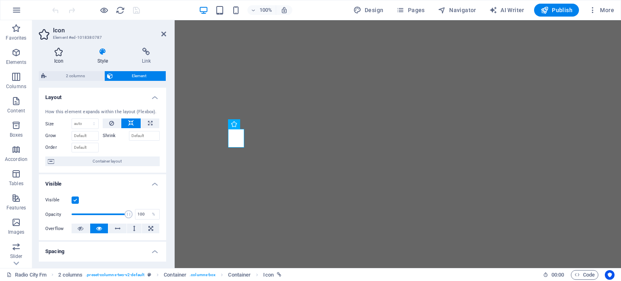
click at [58, 62] on h4 "Icon" at bounding box center [60, 56] width 43 height 17
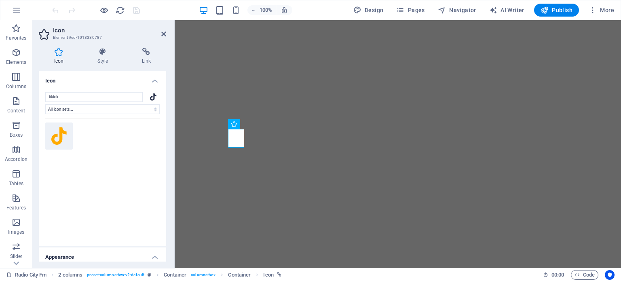
scroll to position [121, 0]
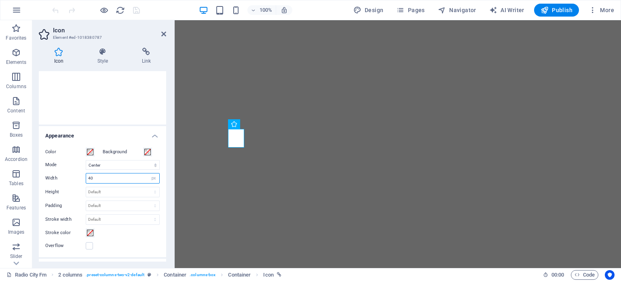
click at [97, 178] on input "40" at bounding box center [122, 178] width 73 height 10
drag, startPoint x: 97, startPoint y: 178, endPoint x: 79, endPoint y: 177, distance: 17.4
click at [79, 177] on div "Width 40 Default auto px rem % em vh vw" at bounding box center [102, 178] width 114 height 11
drag, startPoint x: 96, startPoint y: 180, endPoint x: 90, endPoint y: 179, distance: 6.5
click at [90, 179] on input "30" at bounding box center [122, 178] width 73 height 10
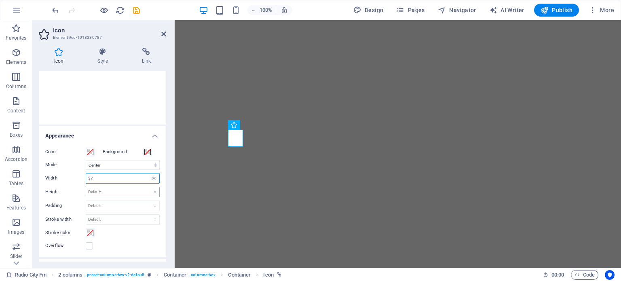
type input "37"
click at [105, 188] on select "Default auto px rem em vh vw" at bounding box center [122, 192] width 73 height 10
click at [104, 179] on input "37" at bounding box center [122, 178] width 73 height 10
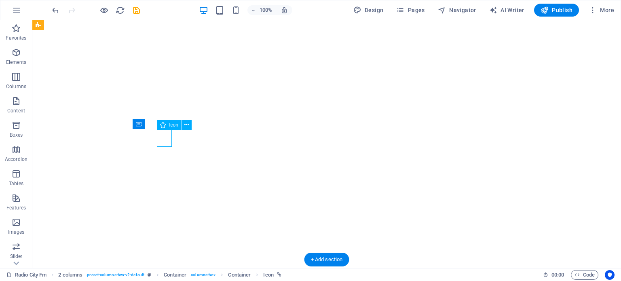
select select "xMidYMid"
select select "px"
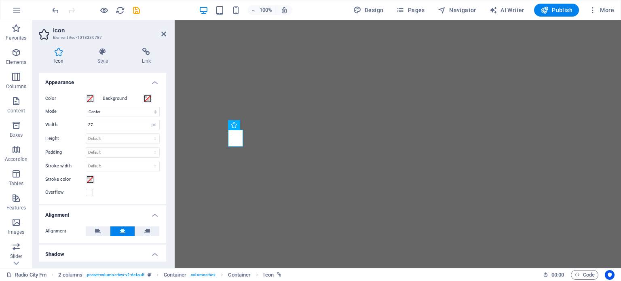
scroll to position [162, 0]
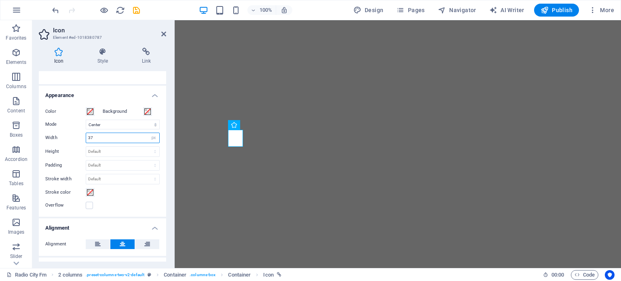
click at [91, 138] on input "37" at bounding box center [122, 138] width 73 height 10
type input "36"
click at [103, 152] on select "Default auto px rem em vh vw" at bounding box center [122, 152] width 73 height 10
click at [113, 125] on select "Scale Left Center Right" at bounding box center [123, 125] width 74 height 10
click at [106, 93] on h4 "Appearance" at bounding box center [102, 93] width 127 height 15
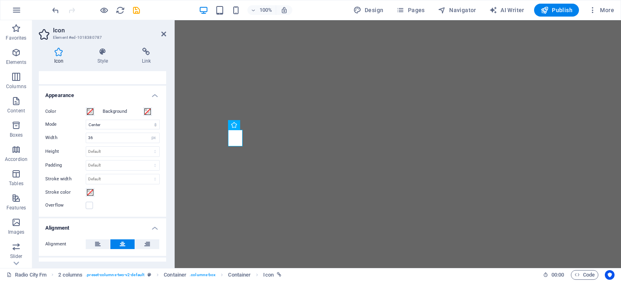
scroll to position [122, 0]
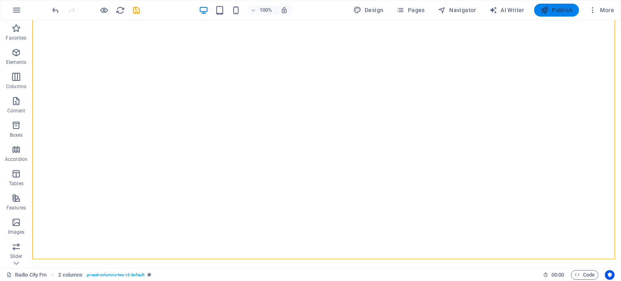
click at [547, 11] on icon "button" at bounding box center [545, 10] width 8 height 8
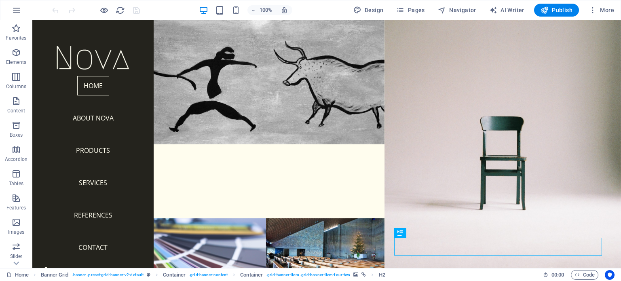
click at [15, 10] on icon "button" at bounding box center [17, 10] width 10 height 10
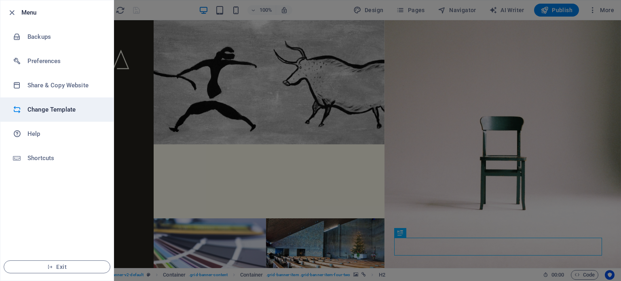
click at [40, 105] on h6 "Change Template" at bounding box center [64, 110] width 75 height 10
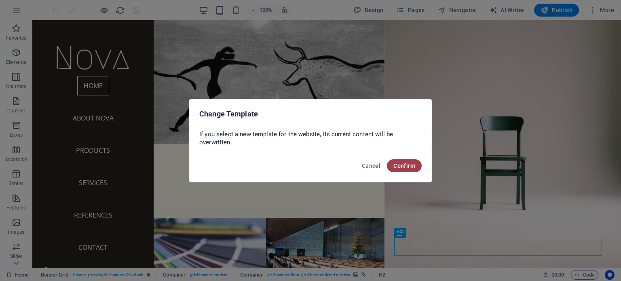
click at [400, 167] on span "Confirm" at bounding box center [404, 166] width 22 height 6
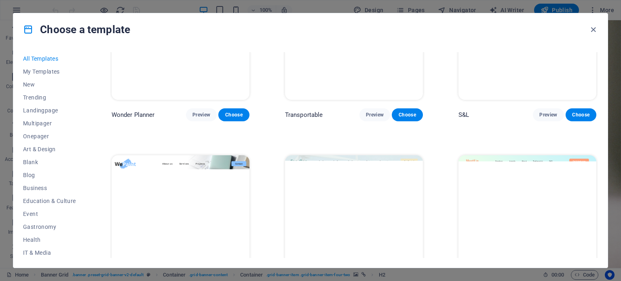
scroll to position [485, 0]
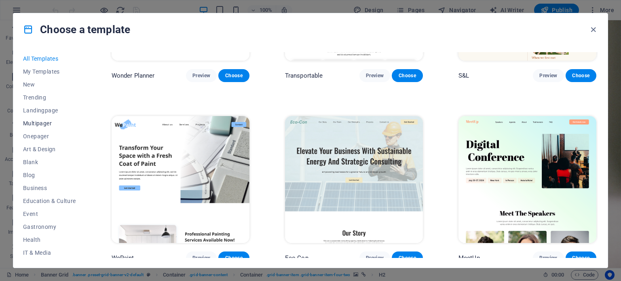
click at [41, 125] on span "Multipager" at bounding box center [49, 123] width 53 height 6
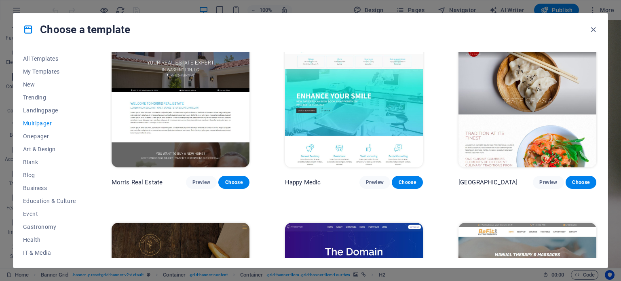
scroll to position [2507, 0]
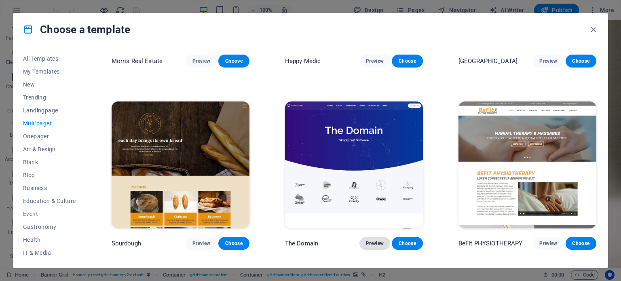
click at [368, 240] on span "Preview" at bounding box center [375, 243] width 18 height 6
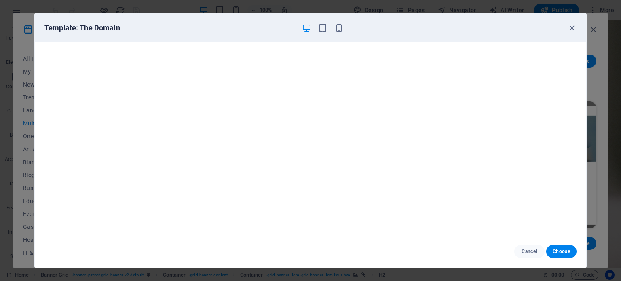
scroll to position [2, 0]
click at [567, 254] on span "Choose" at bounding box center [561, 251] width 17 height 6
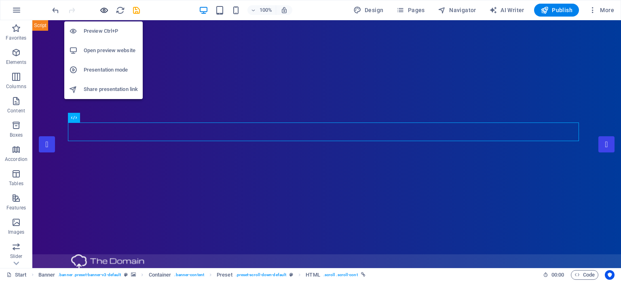
click at [107, 8] on icon "button" at bounding box center [103, 10] width 9 height 9
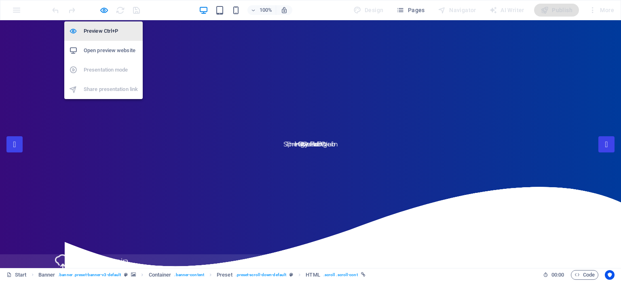
click at [114, 30] on h6 "Preview Ctrl+P" at bounding box center [111, 31] width 54 height 10
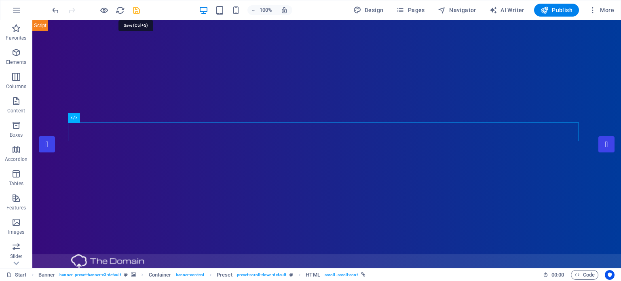
click at [135, 13] on icon "save" at bounding box center [136, 10] width 9 height 9
checkbox input "false"
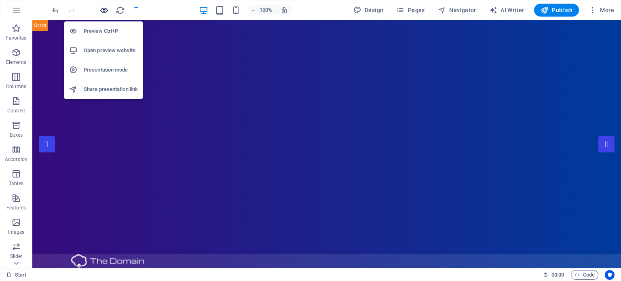
click at [104, 11] on icon "button" at bounding box center [103, 10] width 9 height 9
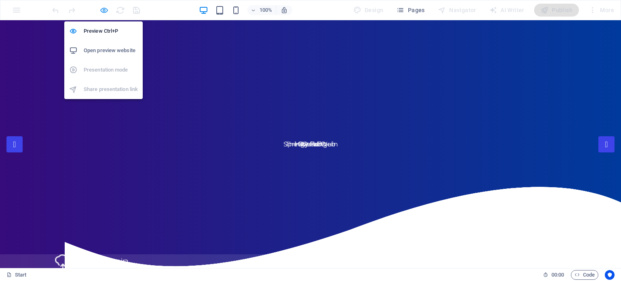
click at [104, 8] on icon "button" at bounding box center [103, 10] width 9 height 9
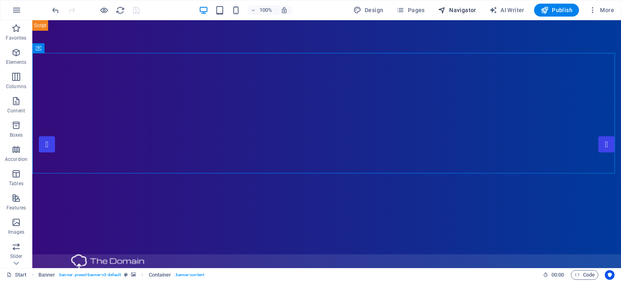
click at [471, 9] on span "Navigator" at bounding box center [457, 10] width 38 height 8
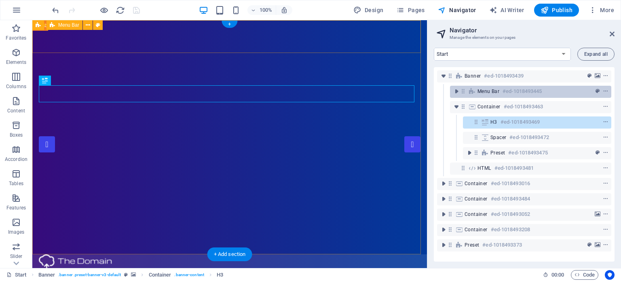
click at [466, 90] on icon at bounding box center [463, 91] width 7 height 7
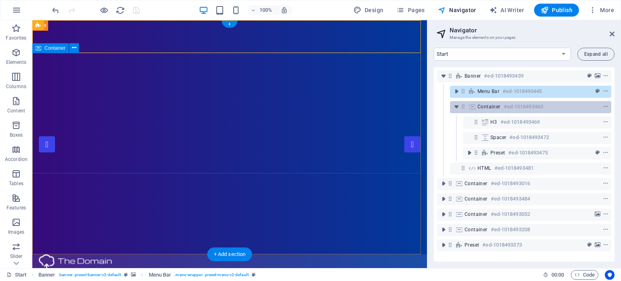
click at [469, 108] on icon at bounding box center [472, 107] width 9 height 6
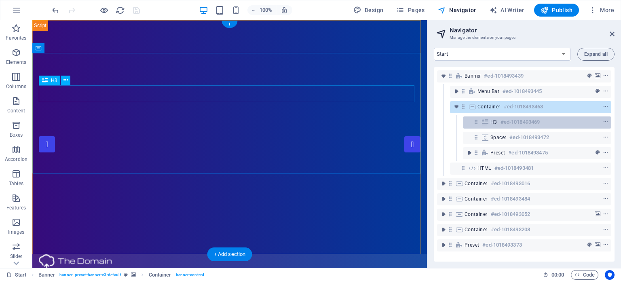
click at [503, 121] on h6 "#ed-1018493469" at bounding box center [520, 122] width 39 height 10
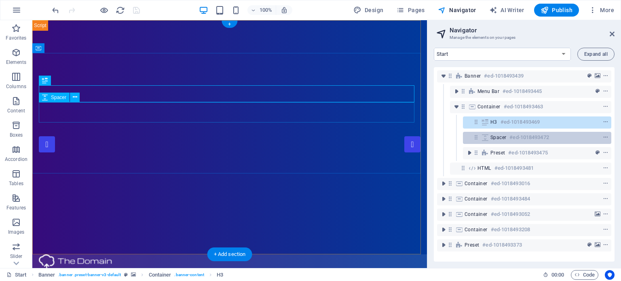
click at [498, 137] on span "Spacer" at bounding box center [499, 137] width 16 height 6
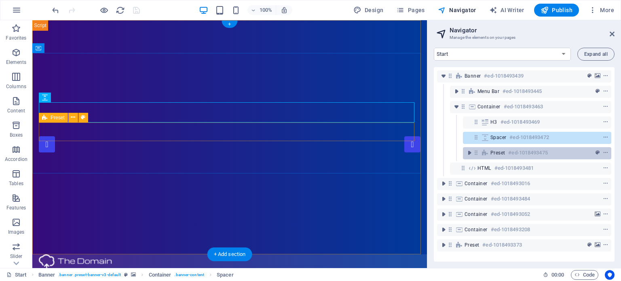
click at [498, 151] on span "Preset" at bounding box center [498, 153] width 15 height 6
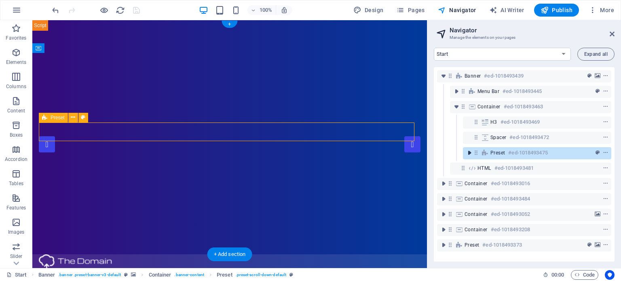
click at [470, 152] on icon "toggle-expand" at bounding box center [469, 153] width 8 height 8
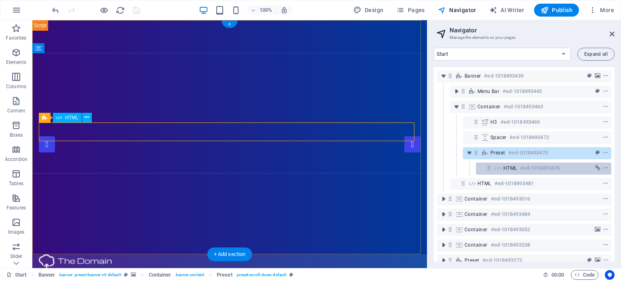
click at [521, 170] on h6 "#ed-1018493478" at bounding box center [539, 168] width 39 height 10
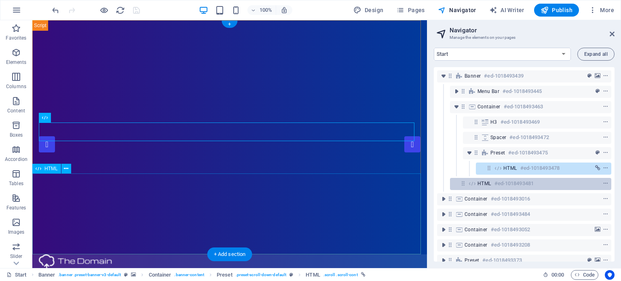
click at [514, 186] on h6 "#ed-1018493481" at bounding box center [514, 184] width 39 height 10
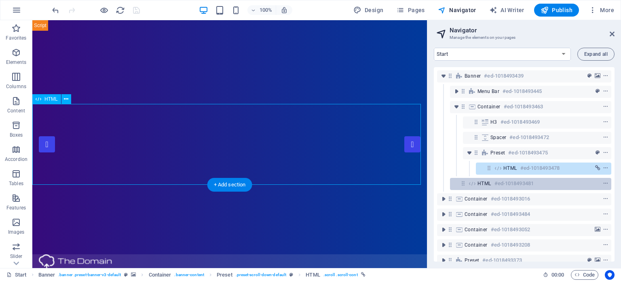
scroll to position [70, 0]
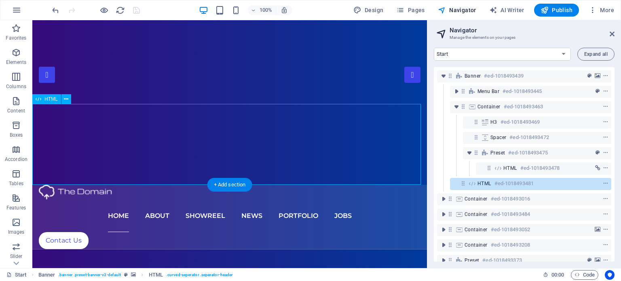
click at [477, 184] on div "HTML #ed-1018493481" at bounding box center [530, 184] width 161 height 12
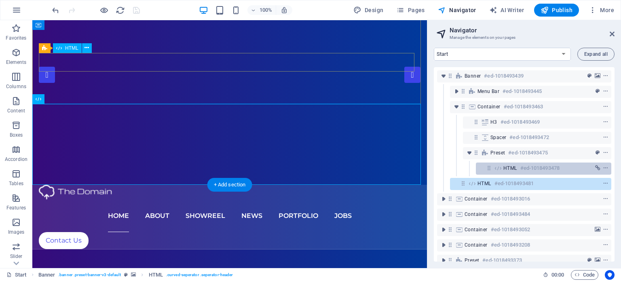
click at [487, 168] on icon at bounding box center [489, 168] width 7 height 7
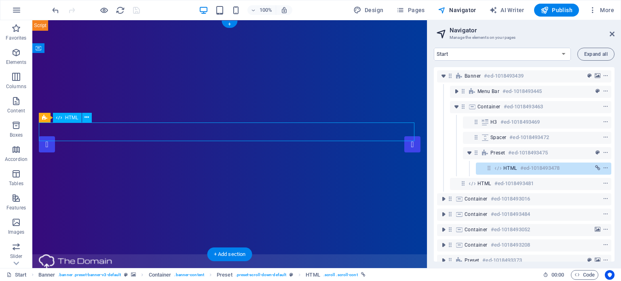
click at [505, 171] on span "HTML" at bounding box center [510, 168] width 14 height 6
click at [597, 167] on icon "link" at bounding box center [597, 168] width 5 height 6
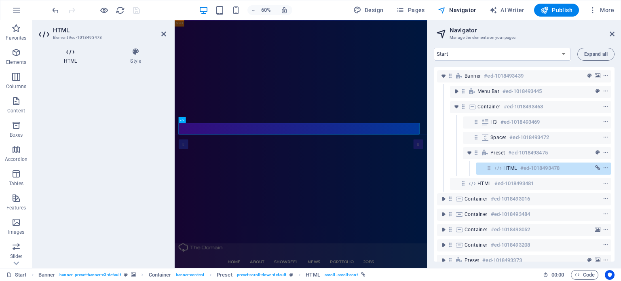
click at [76, 53] on icon at bounding box center [70, 52] width 63 height 8
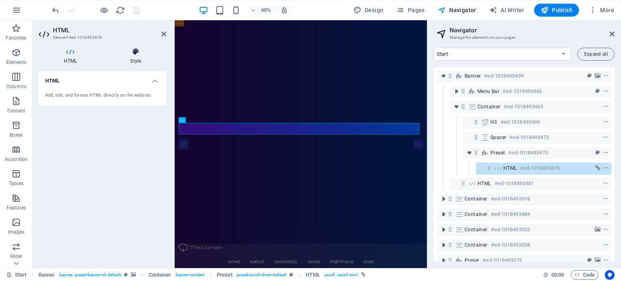
click at [143, 57] on h4 "Style" at bounding box center [135, 56] width 61 height 17
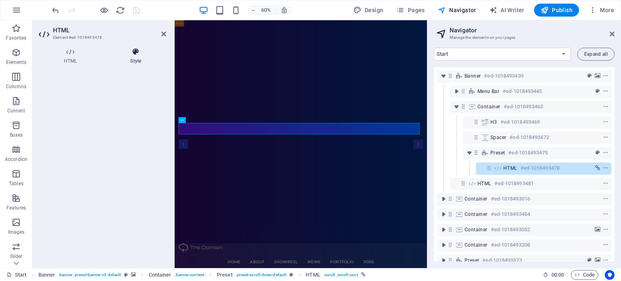
click at [133, 55] on icon at bounding box center [135, 52] width 61 height 8
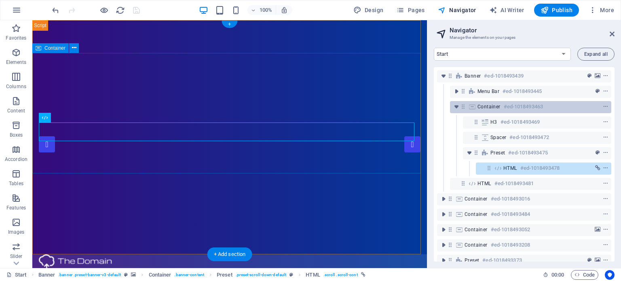
click at [477, 108] on div "Container #ed-1018493463" at bounding box center [530, 107] width 161 height 12
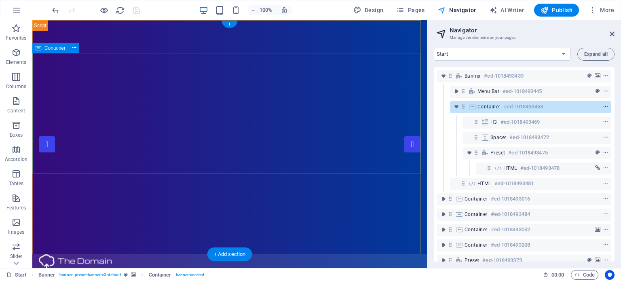
click at [605, 107] on icon "context-menu" at bounding box center [606, 107] width 6 height 6
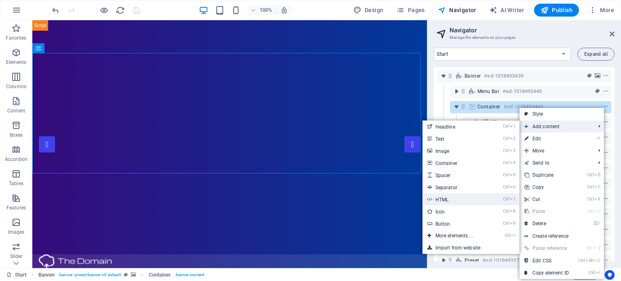
click at [455, 197] on link "Ctrl 7 HTML" at bounding box center [456, 199] width 67 height 12
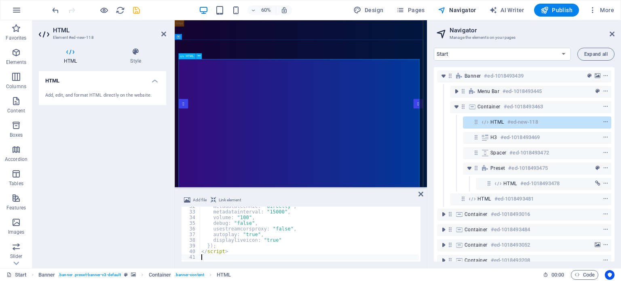
scroll to position [179, 0]
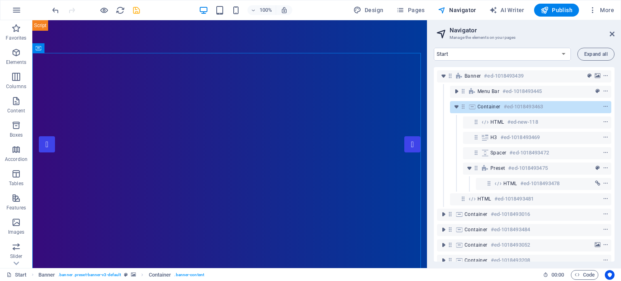
click at [135, 14] on icon "save" at bounding box center [136, 10] width 9 height 9
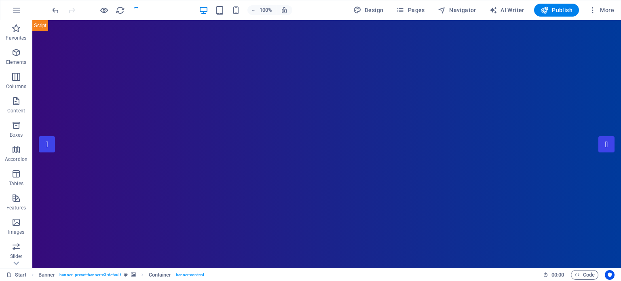
checkbox input "false"
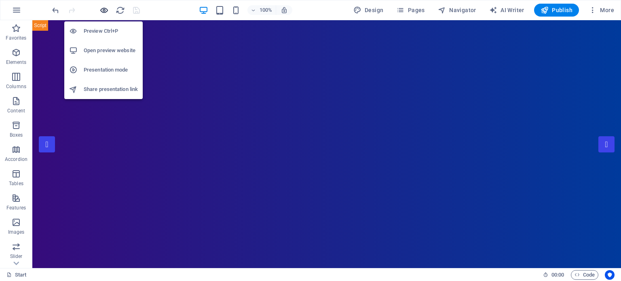
click at [101, 8] on icon "button" at bounding box center [103, 10] width 9 height 9
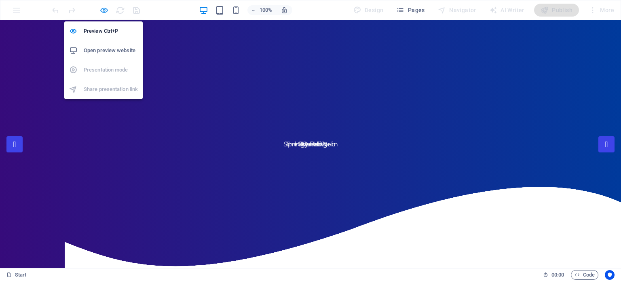
click at [101, 9] on icon "button" at bounding box center [103, 10] width 9 height 9
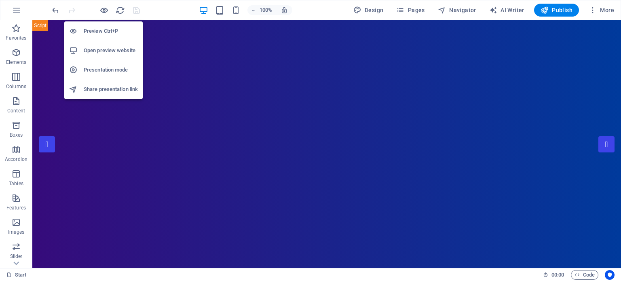
click at [104, 31] on h6 "Preview Ctrl+P" at bounding box center [111, 31] width 54 height 10
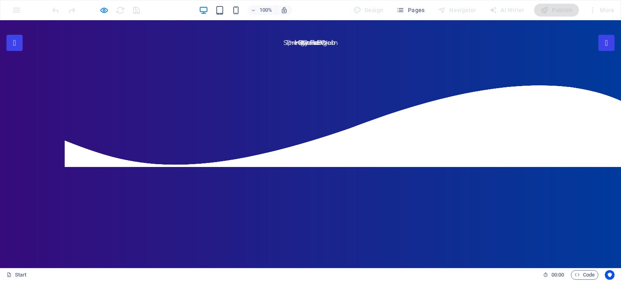
scroll to position [0, 0]
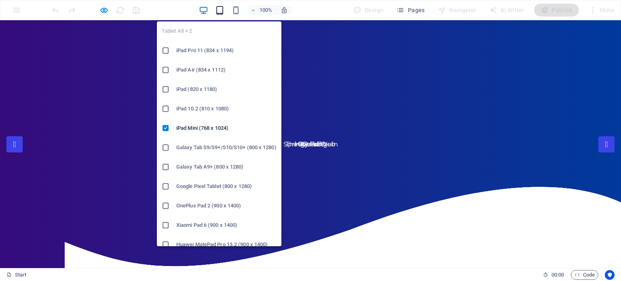
click at [218, 11] on icon "button" at bounding box center [219, 10] width 9 height 9
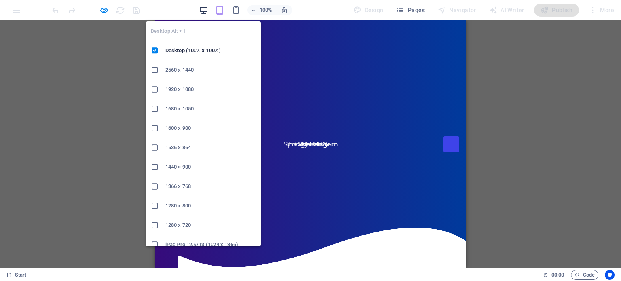
click at [205, 11] on icon "button" at bounding box center [203, 10] width 9 height 9
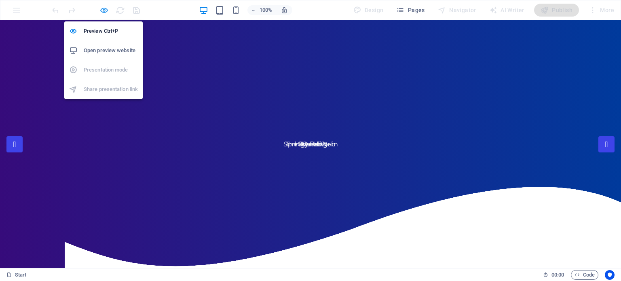
click at [104, 9] on icon "button" at bounding box center [103, 10] width 9 height 9
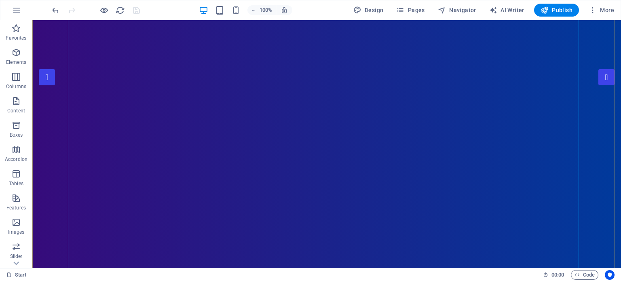
scroll to position [81, 0]
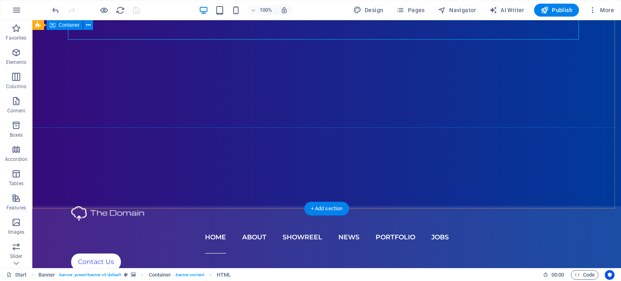
scroll to position [324, 0]
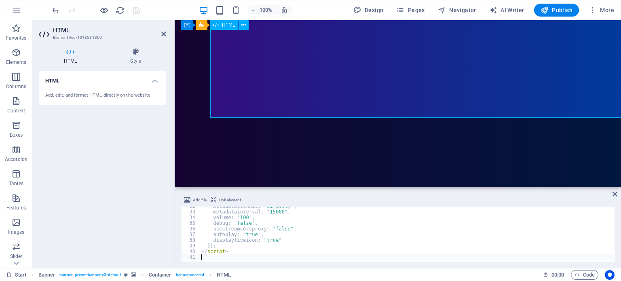
scroll to position [177, 0]
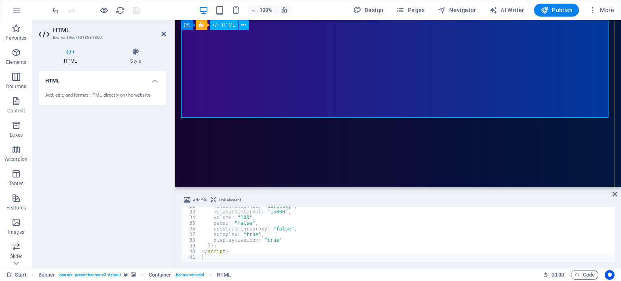
click at [188, 274] on span ". banner-content" at bounding box center [189, 275] width 30 height 10
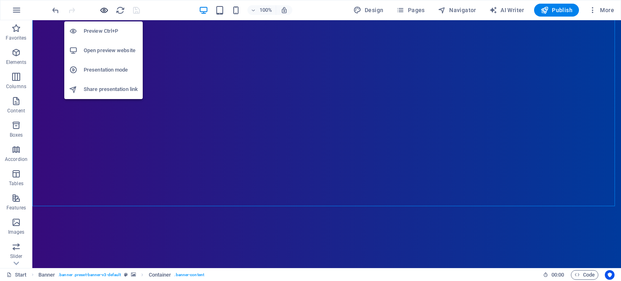
click at [101, 12] on icon "button" at bounding box center [103, 10] width 9 height 9
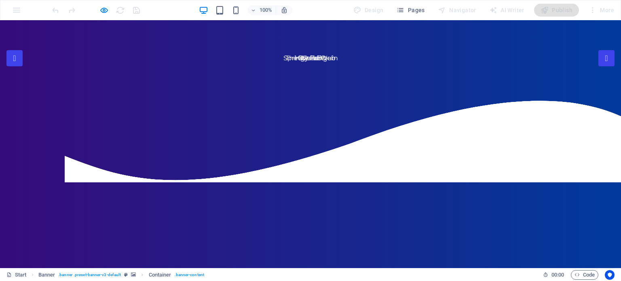
scroll to position [0, 0]
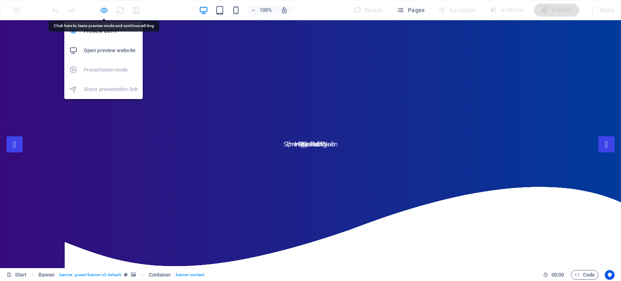
click at [104, 11] on icon "button" at bounding box center [103, 10] width 9 height 9
